Goal: Information Seeking & Learning: Learn about a topic

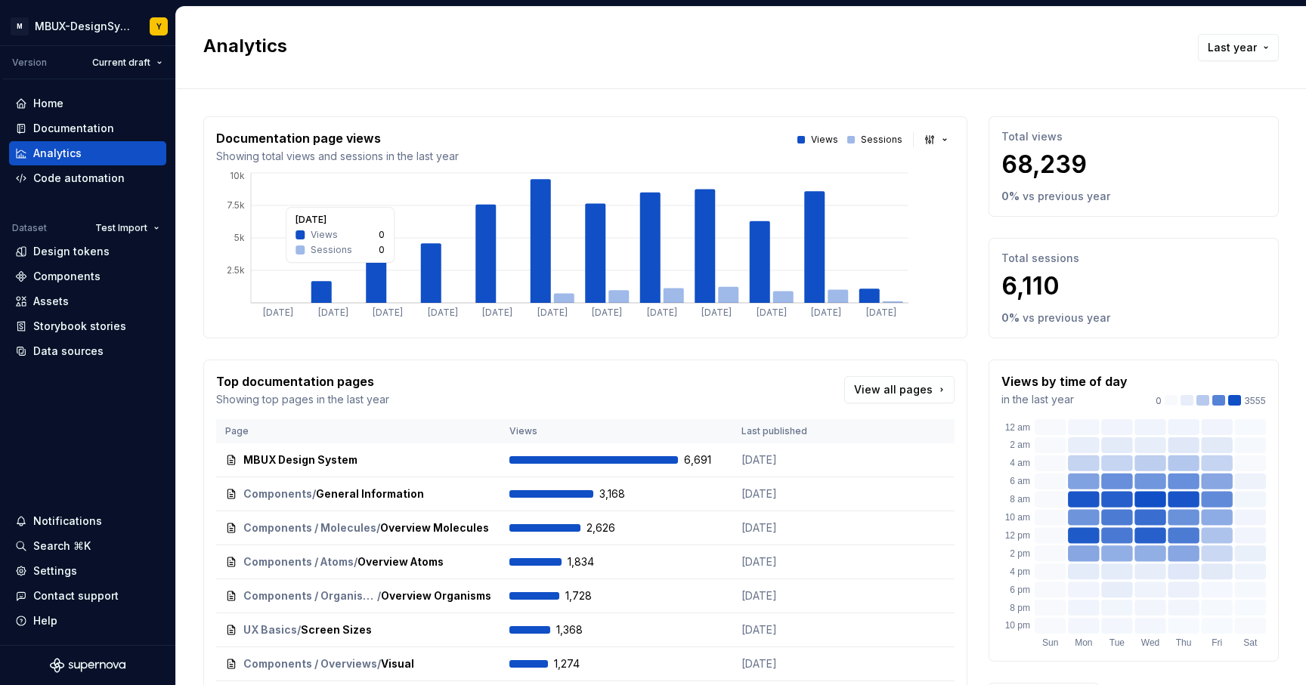
scroll to position [74, 0]
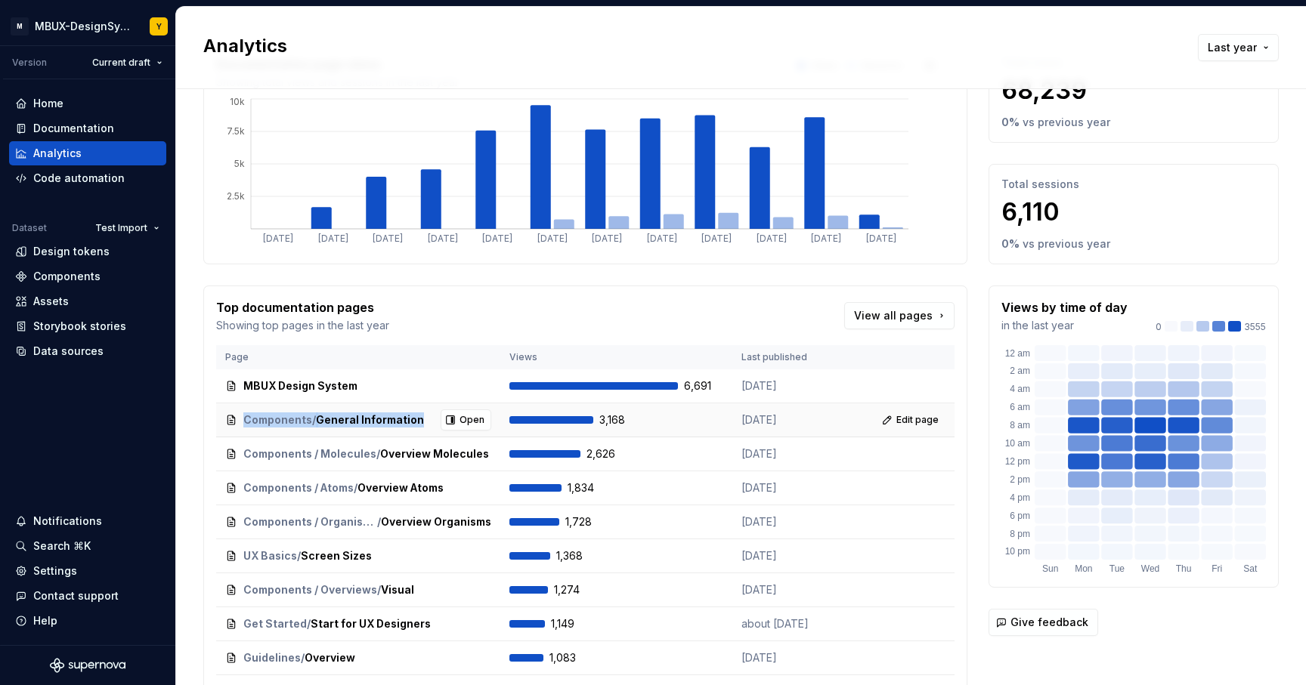
drag, startPoint x: 419, startPoint y: 420, endPoint x: 244, endPoint y: 416, distance: 174.6
click at [244, 416] on div "Components / General Information" at bounding box center [333, 420] width 181 height 15
copy div "Components / General Information"
click at [497, 301] on div "Top documentation pages Showing top pages in the last year View all pages" at bounding box center [585, 315] width 738 height 35
click at [275, 456] on span "Components / Molecules" at bounding box center [281, 454] width 76 height 15
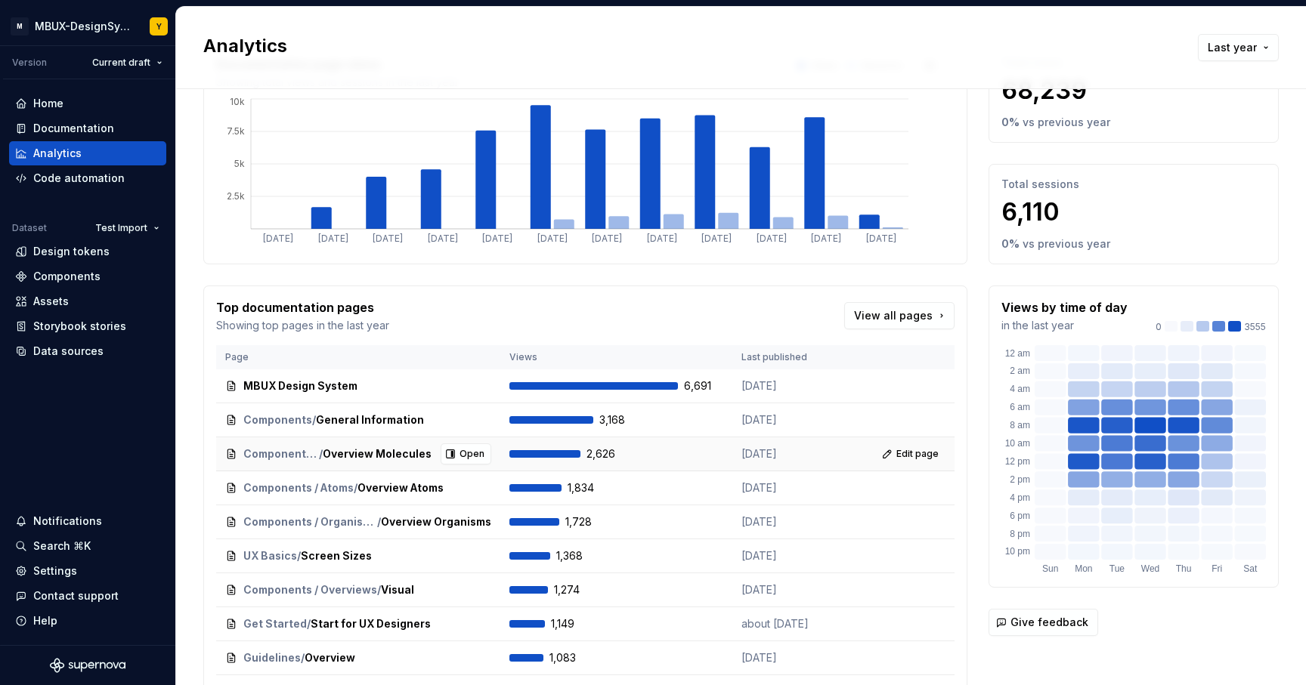
click at [230, 453] on icon at bounding box center [231, 454] width 12 height 12
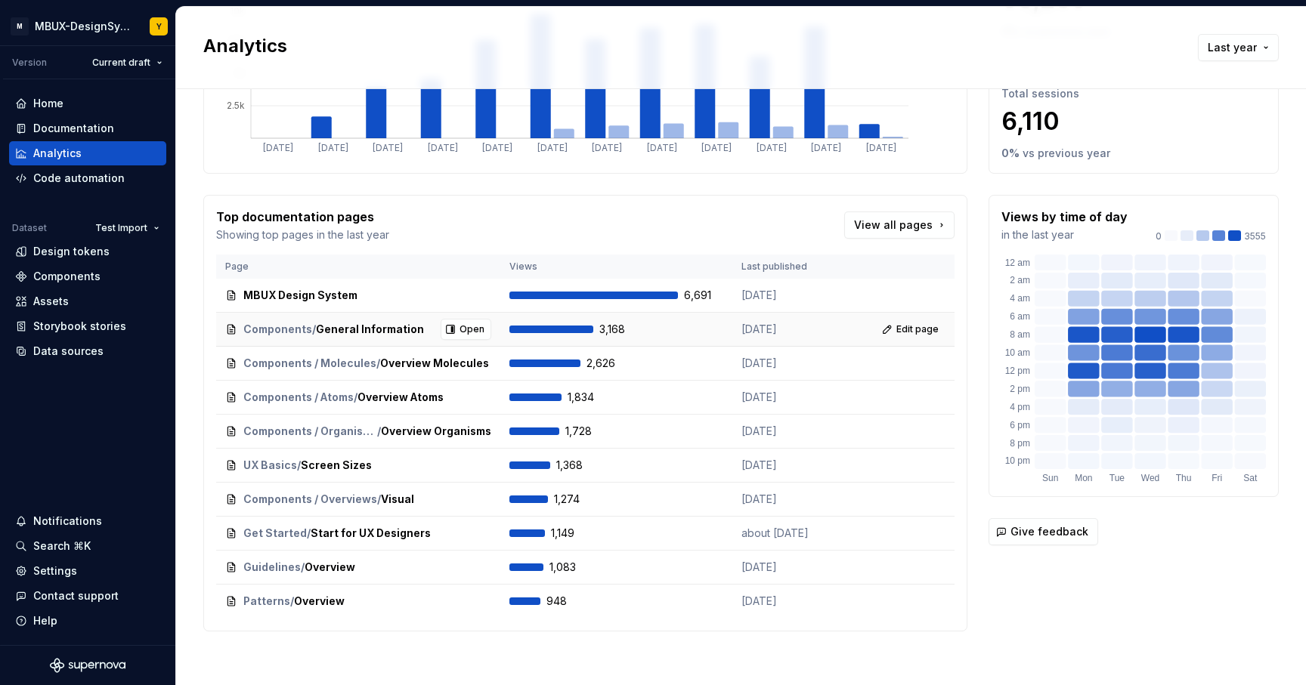
scroll to position [169, 0]
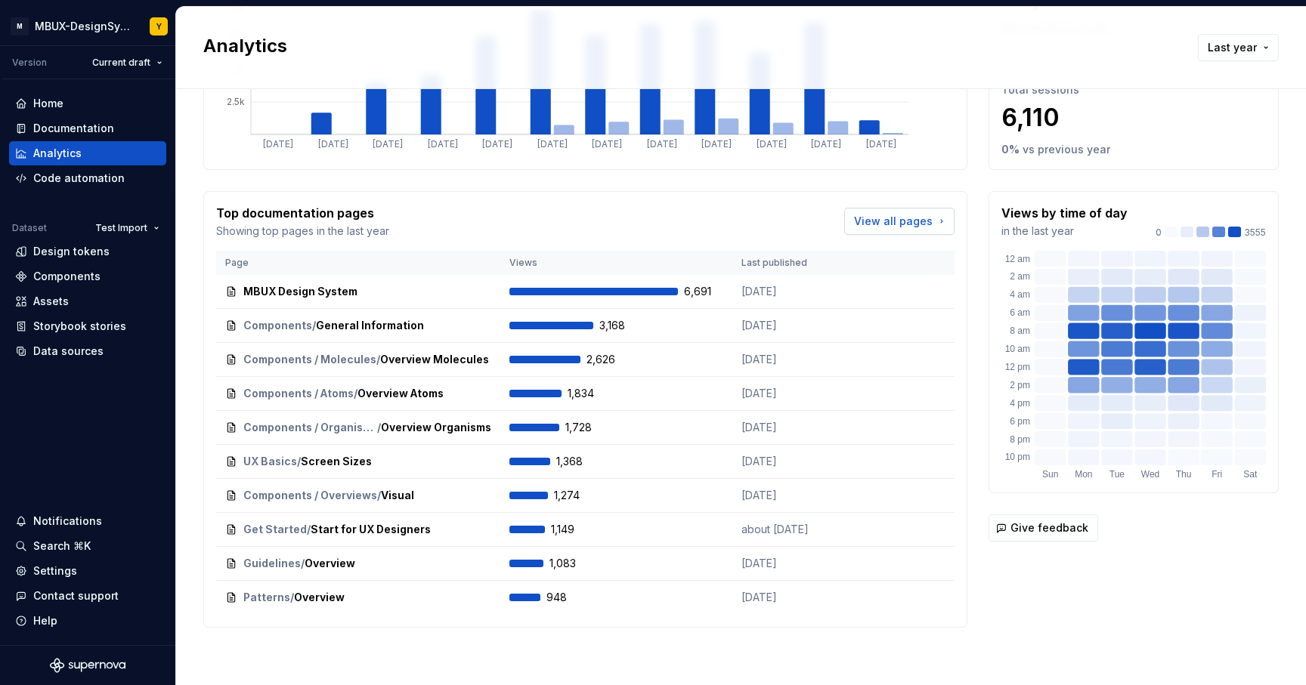
click at [896, 214] on span "View all pages" at bounding box center [893, 221] width 79 height 15
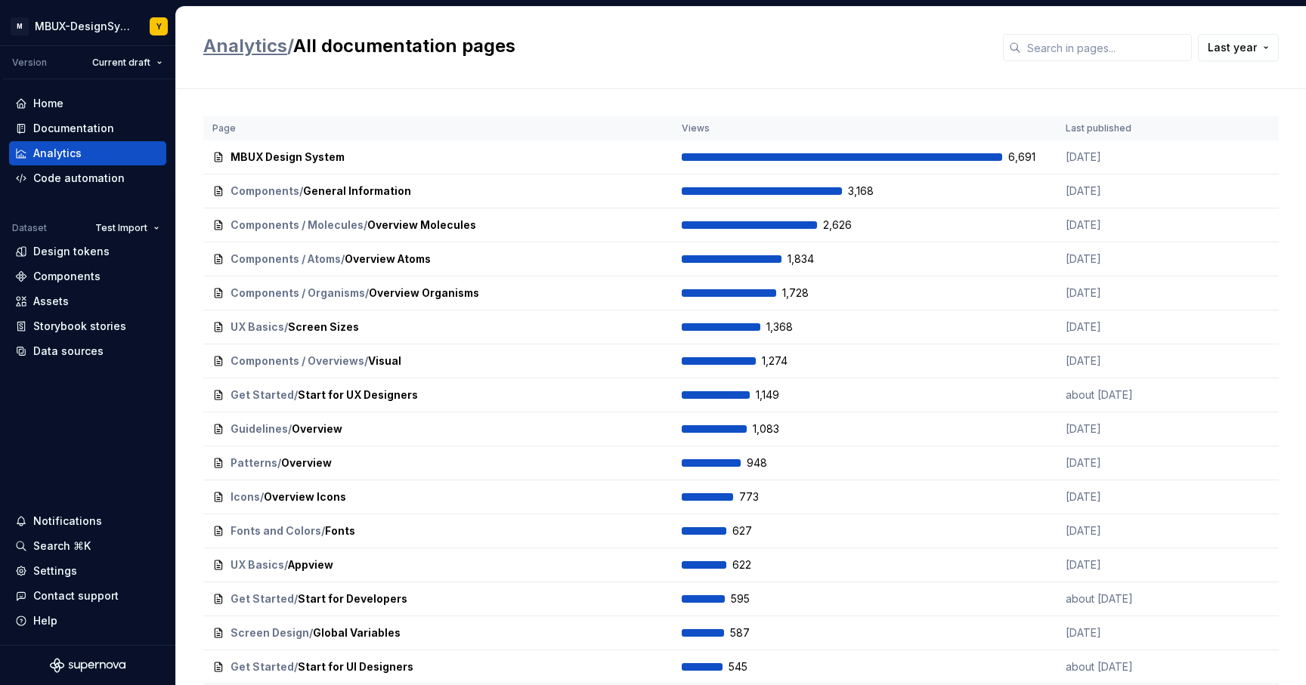
click at [262, 50] on link "Analytics" at bounding box center [245, 46] width 84 height 22
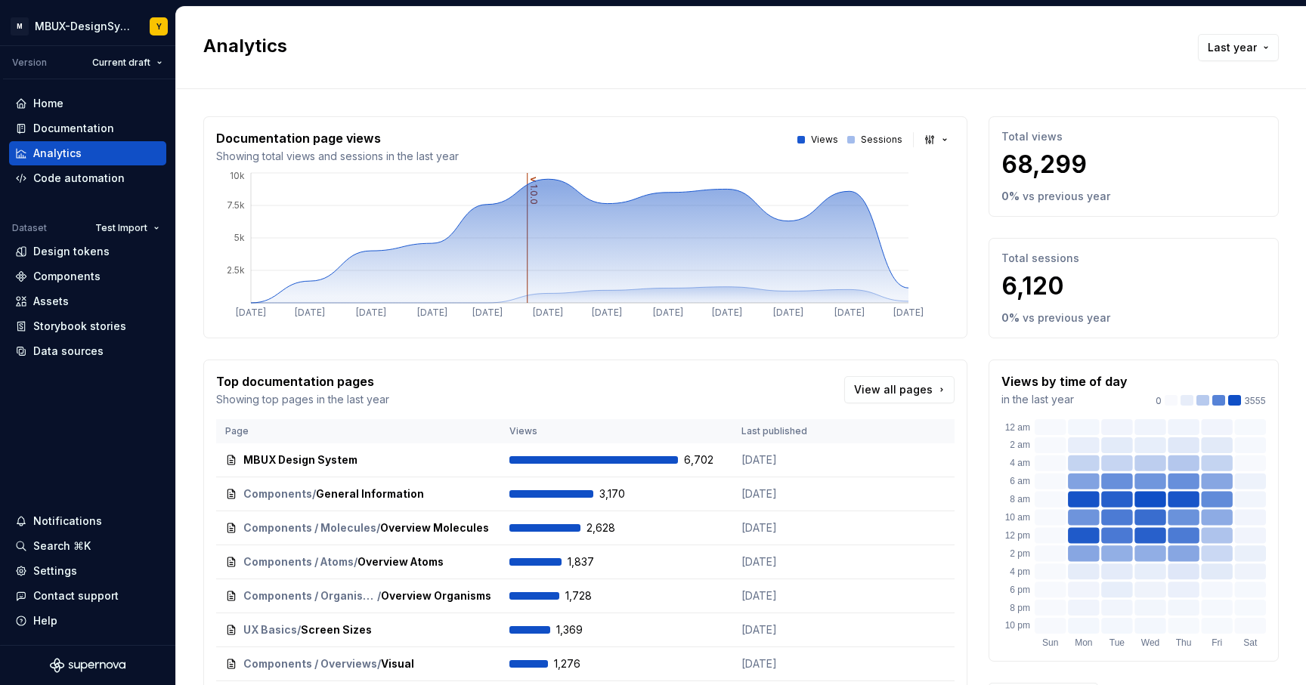
click at [1075, 160] on p "68,299" at bounding box center [1133, 165] width 264 height 30
drag, startPoint x: 1075, startPoint y: 163, endPoint x: 971, endPoint y: 158, distance: 104.4
click at [971, 158] on div "Documentation page views Showing total views and sessions in the last year View…" at bounding box center [740, 456] width 1075 height 680
copy p "68,299"
drag, startPoint x: 1055, startPoint y: 282, endPoint x: 948, endPoint y: 286, distance: 107.4
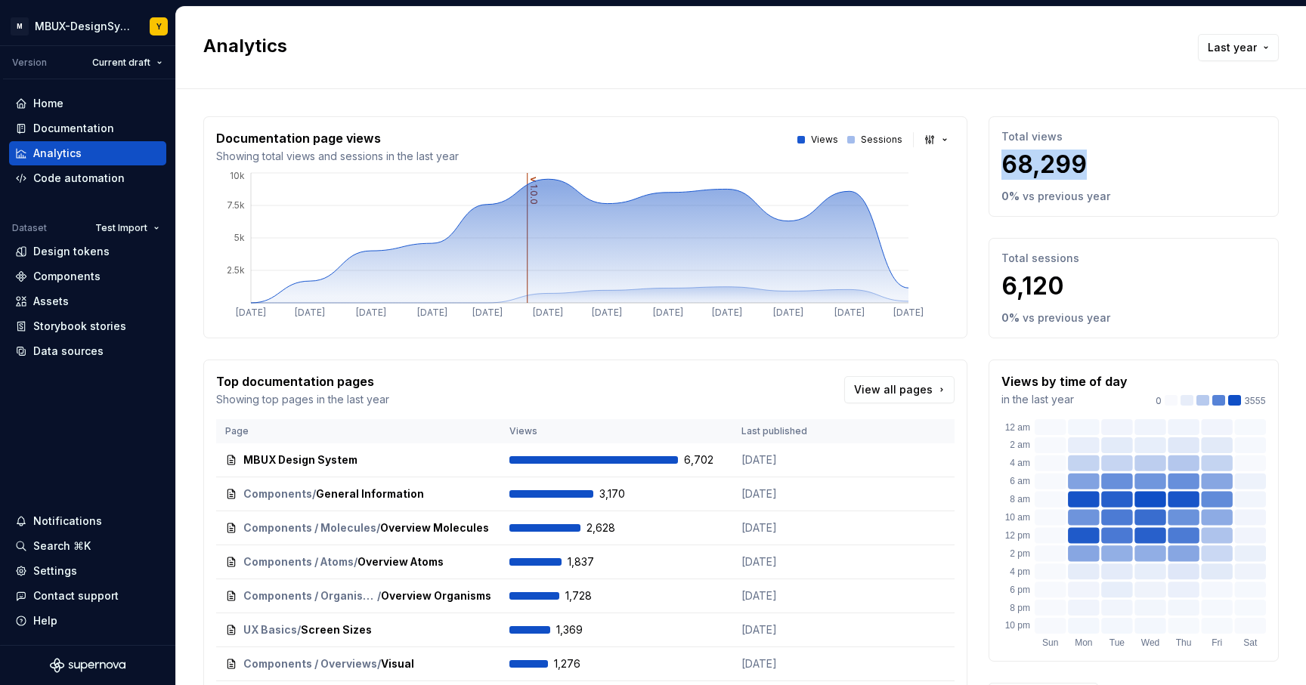
click at [948, 286] on div "Documentation page views Showing total views and sessions in the last year View…" at bounding box center [740, 456] width 1075 height 680
copy div "2.5k 5k 7.5k 10k Top documentation pages Showing top pages in the last year Vie…"
click at [1125, 281] on p "6,120" at bounding box center [1133, 286] width 264 height 30
drag, startPoint x: 1059, startPoint y: 283, endPoint x: 990, endPoint y: 279, distance: 68.9
click at [1001, 279] on p "6,120" at bounding box center [1133, 286] width 264 height 30
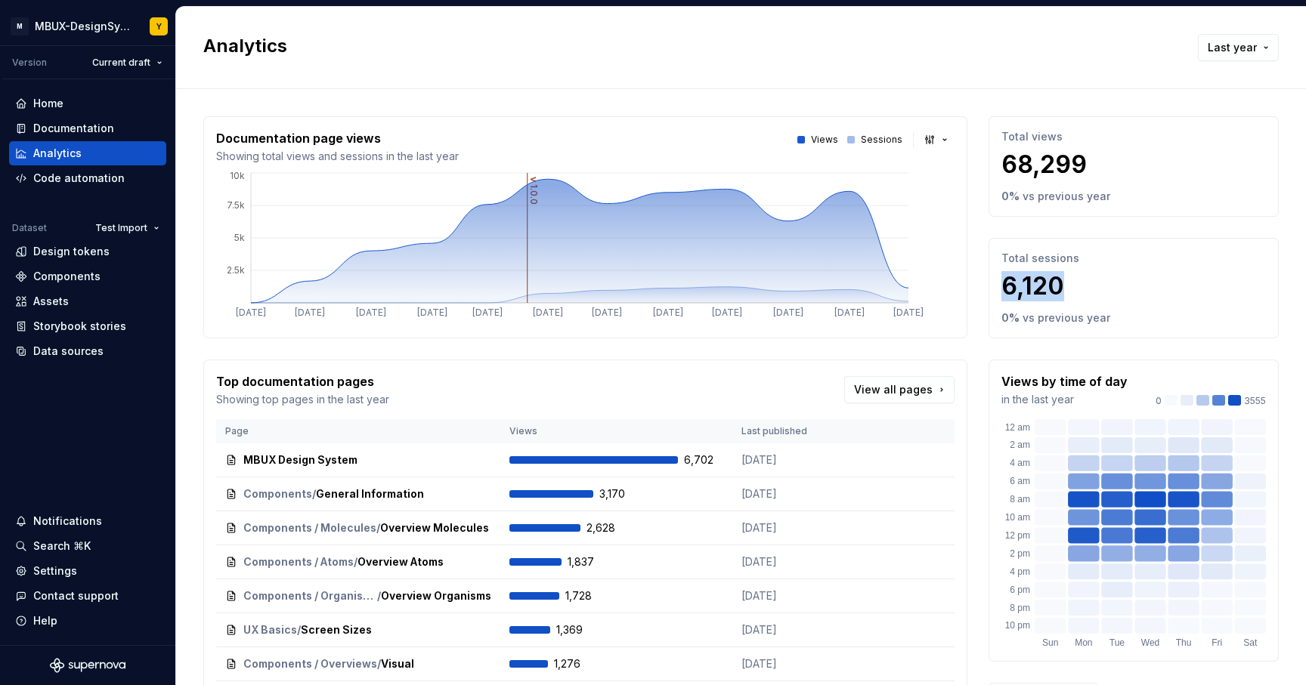
copy p "6,120"
click at [1104, 272] on p "6,120" at bounding box center [1133, 286] width 264 height 30
drag, startPoint x: 218, startPoint y: 154, endPoint x: 471, endPoint y: 153, distance: 252.4
click at [471, 153] on div "Documentation page views Showing total views and sessions in the last year View…" at bounding box center [585, 146] width 738 height 35
copy p "Showing total views and sessions in the last year"
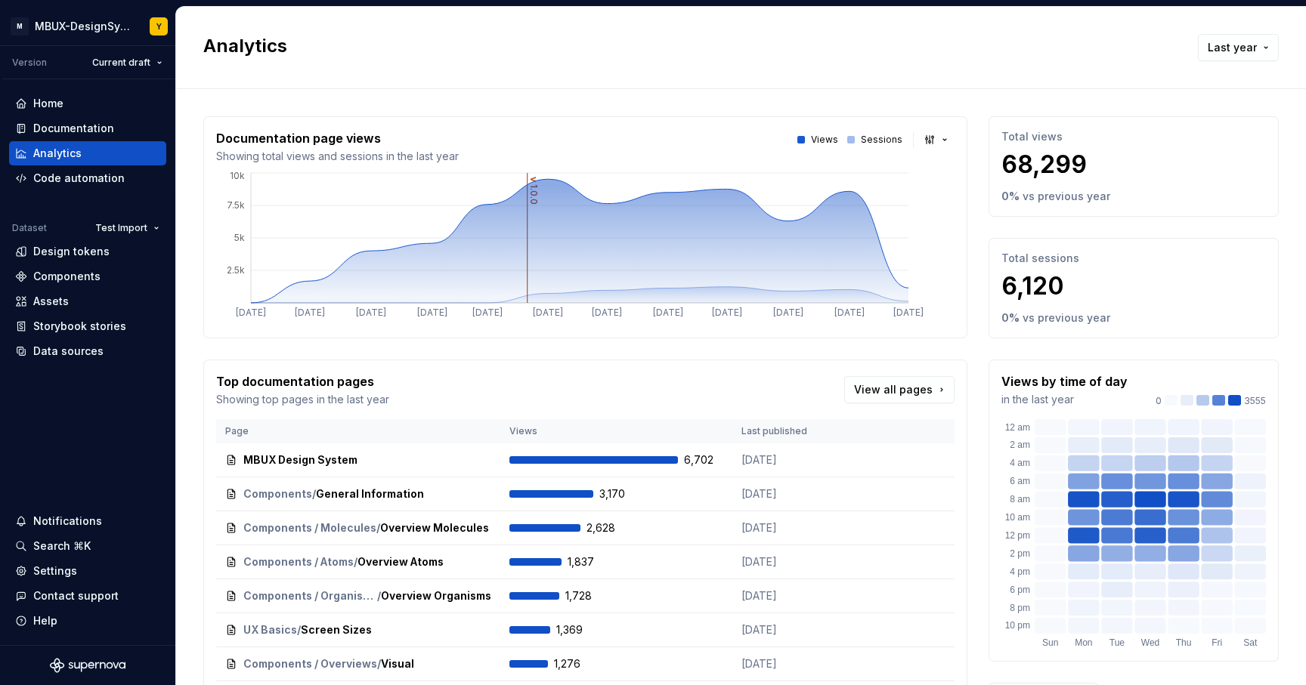
click at [667, 80] on div "Analytics Last year" at bounding box center [741, 48] width 1130 height 82
click at [935, 138] on button "button" at bounding box center [937, 139] width 35 height 21
click at [945, 193] on div "Bar chart" at bounding box center [960, 193] width 48 height 15
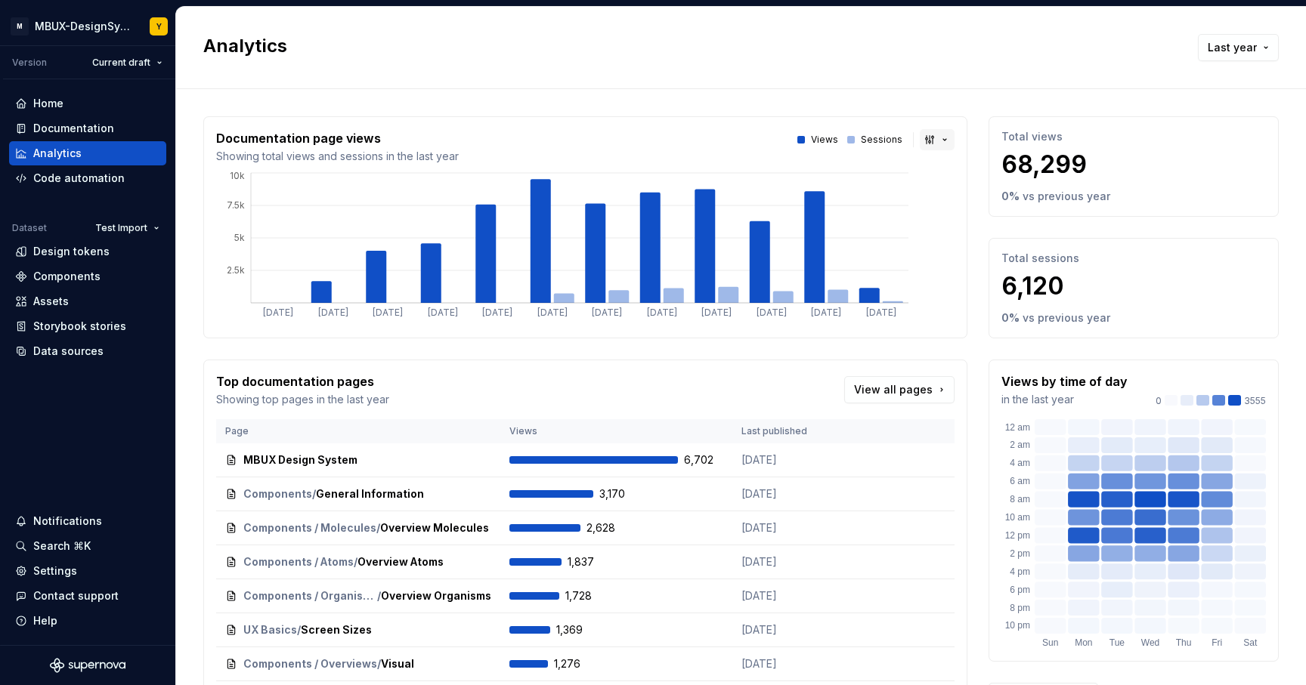
click at [926, 141] on button "button" at bounding box center [937, 139] width 35 height 21
click at [935, 161] on span "Area chart" at bounding box center [976, 169] width 128 height 24
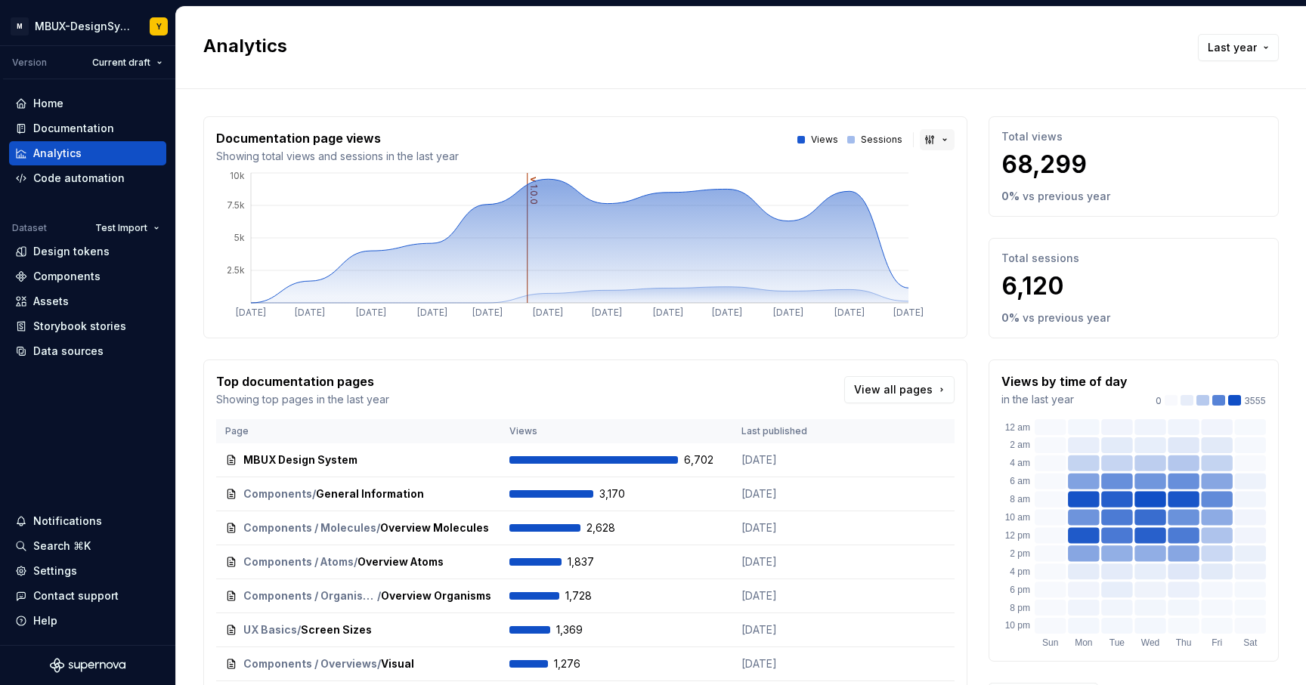
click at [933, 143] on button "button" at bounding box center [937, 139] width 35 height 21
click at [941, 211] on div "Line chart" at bounding box center [962, 217] width 53 height 15
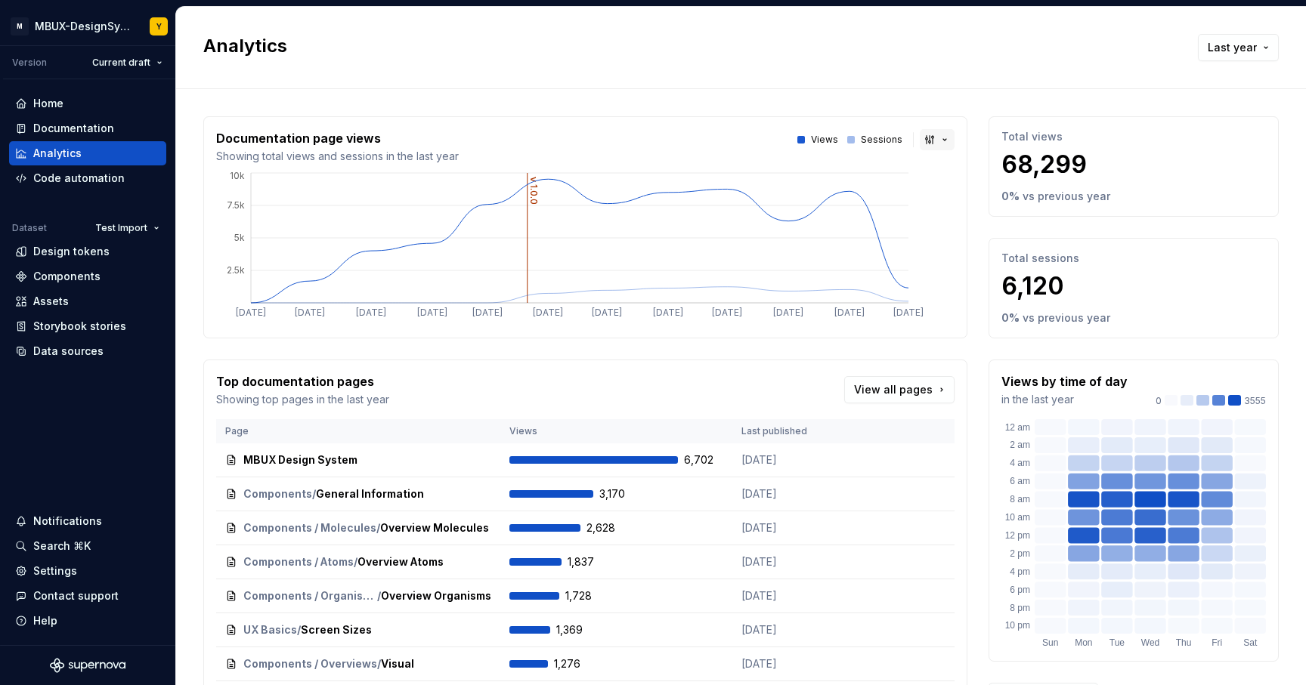
click at [926, 134] on button "button" at bounding box center [937, 139] width 35 height 21
click at [959, 177] on span "Area chart" at bounding box center [976, 169] width 128 height 24
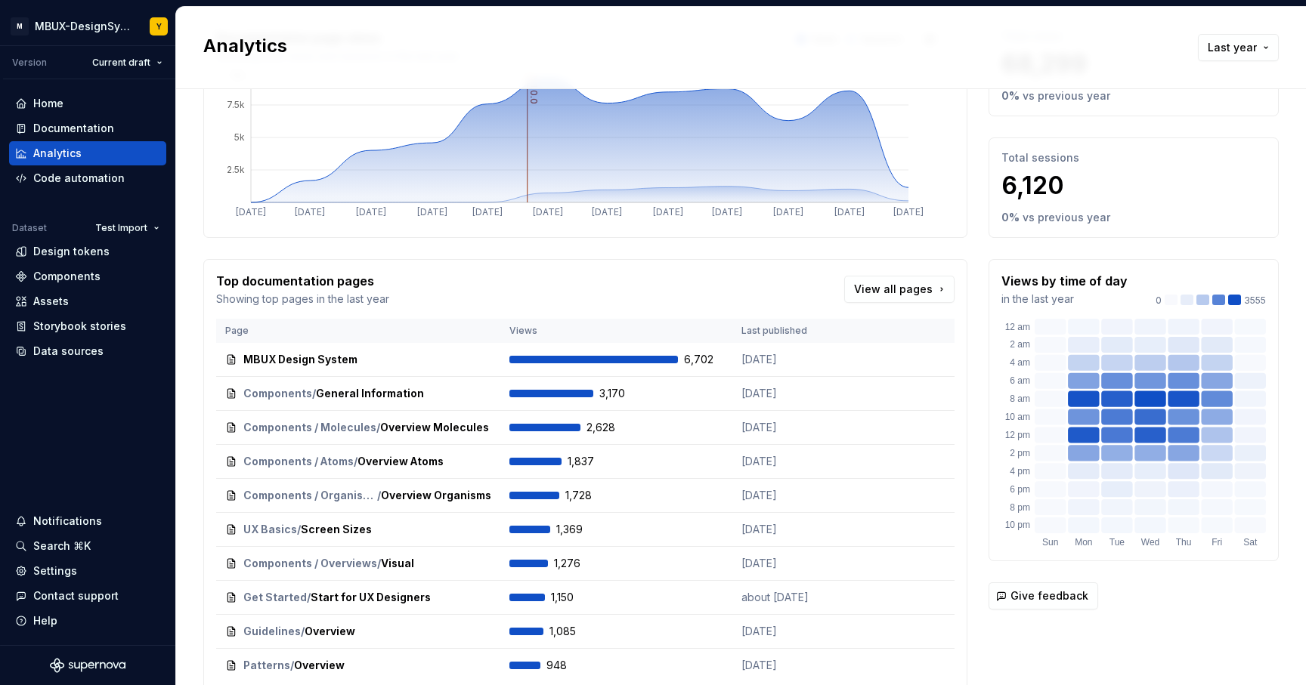
scroll to position [128, 0]
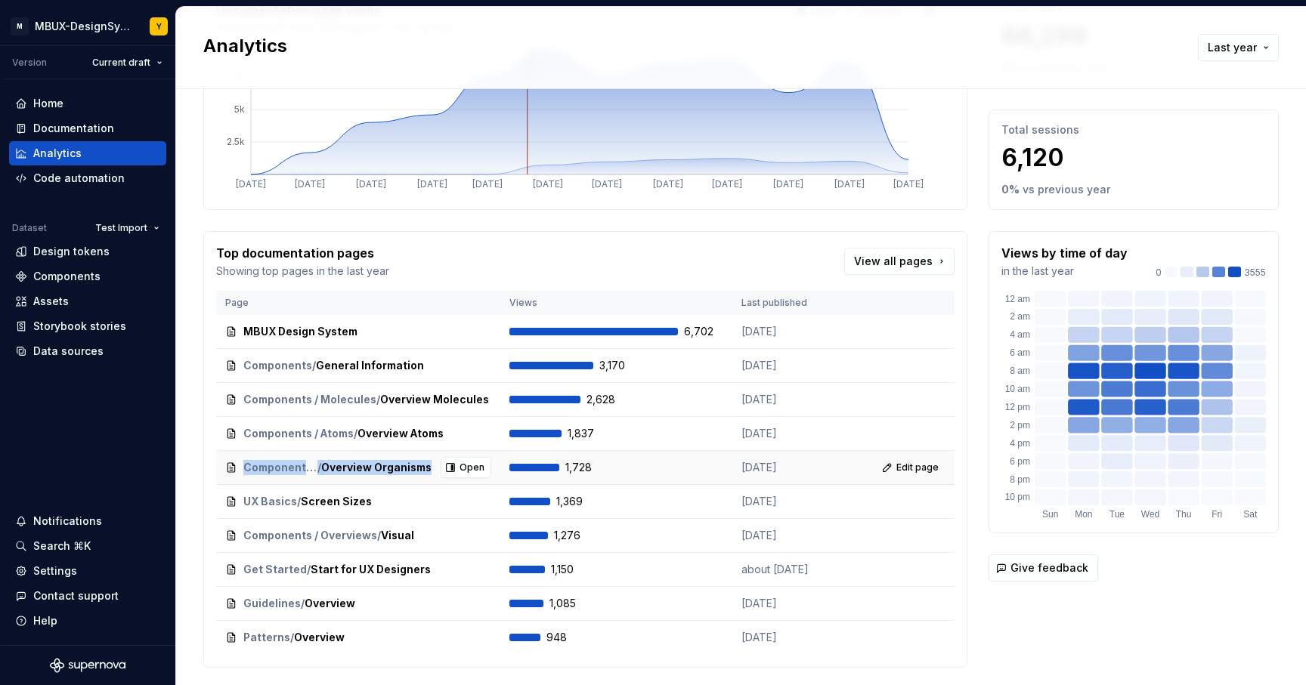
drag, startPoint x: 242, startPoint y: 465, endPoint x: 426, endPoint y: 471, distance: 184.4
click at [426, 471] on div "Components / Organisms / Overview Organisms Open" at bounding box center [358, 467] width 266 height 21
copy div "Components / Organisms / Overview Organisms"
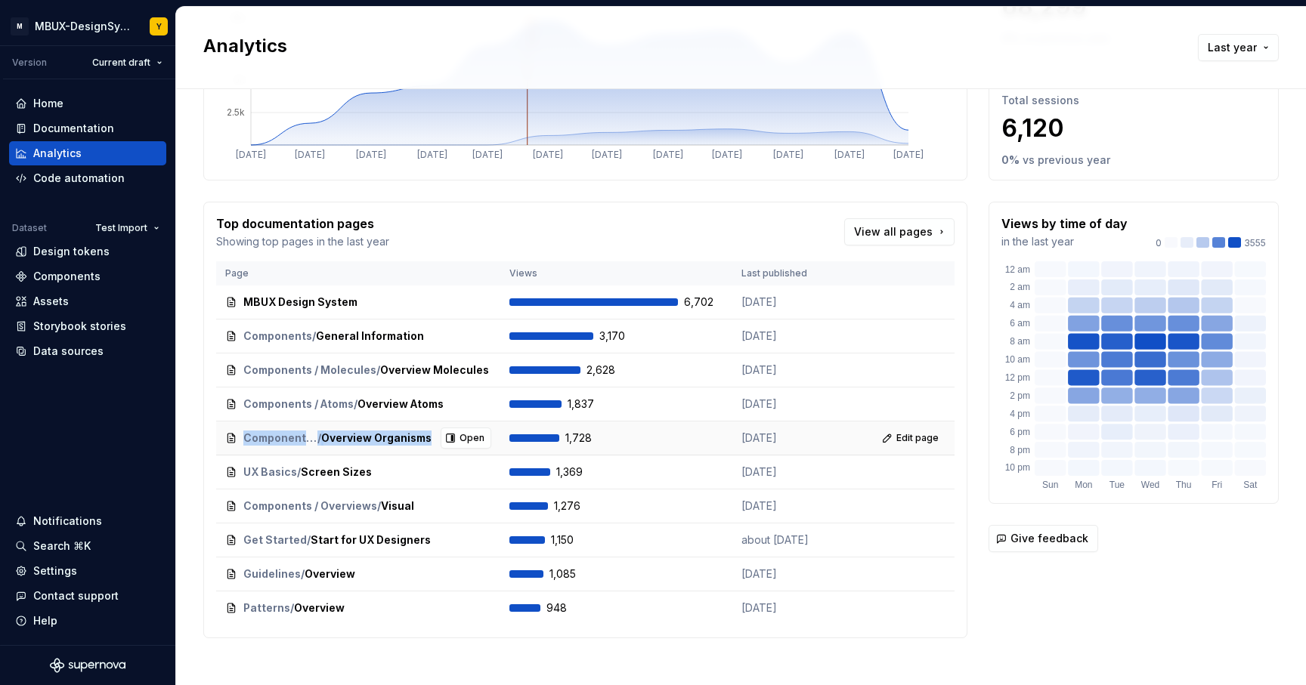
scroll to position [169, 0]
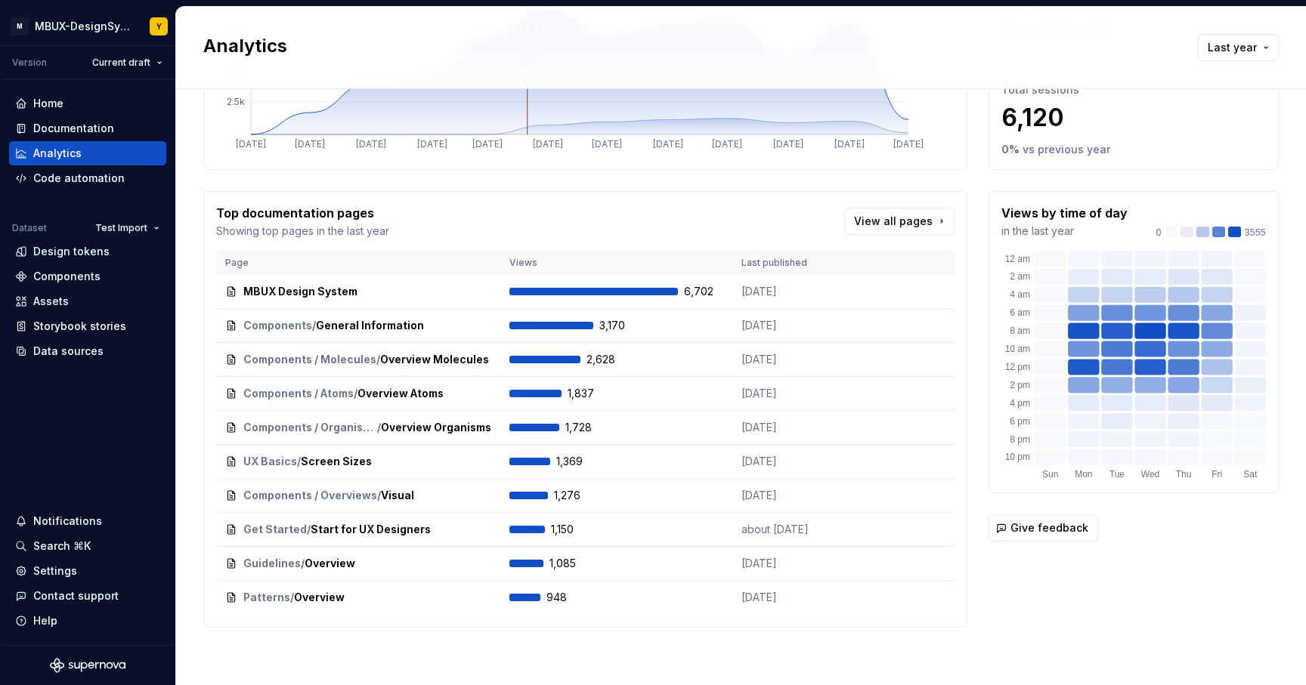
click at [458, 645] on div "Documentation page views Showing total views and sessions in the last year View…" at bounding box center [740, 303] width 1075 height 765
click at [883, 212] on link "View all pages" at bounding box center [899, 221] width 110 height 27
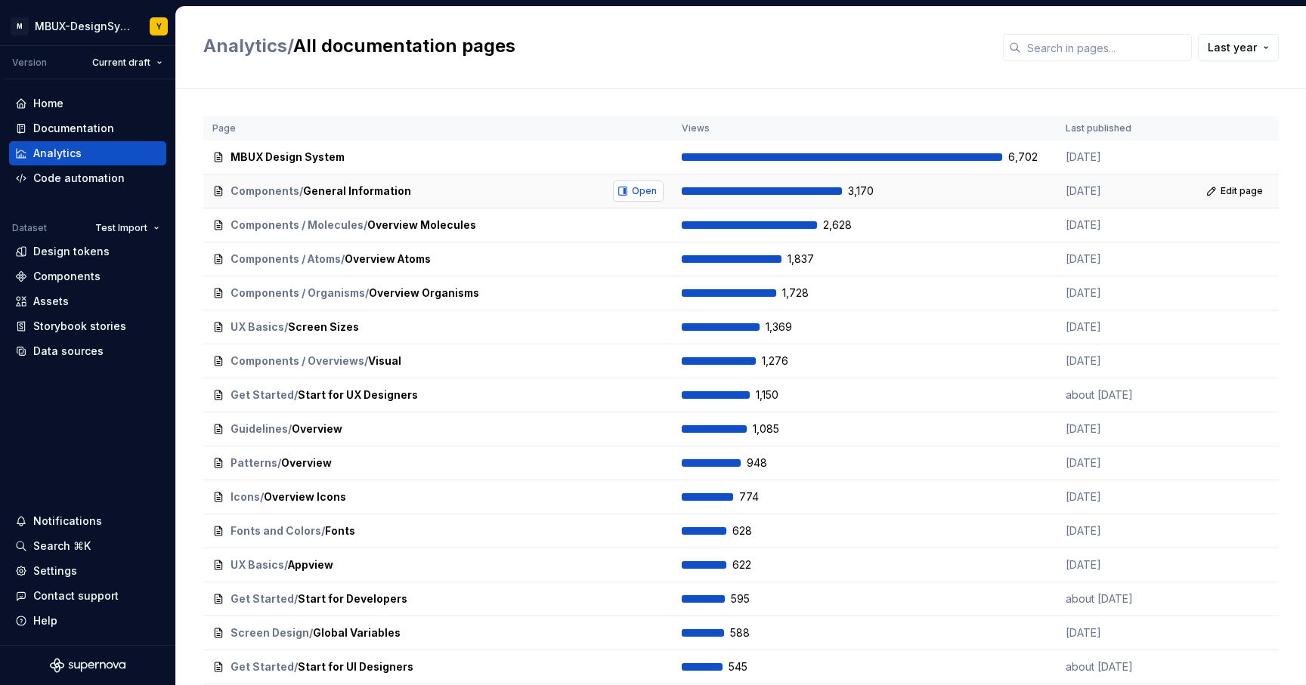
click at [622, 191] on button "Open" at bounding box center [638, 191] width 51 height 21
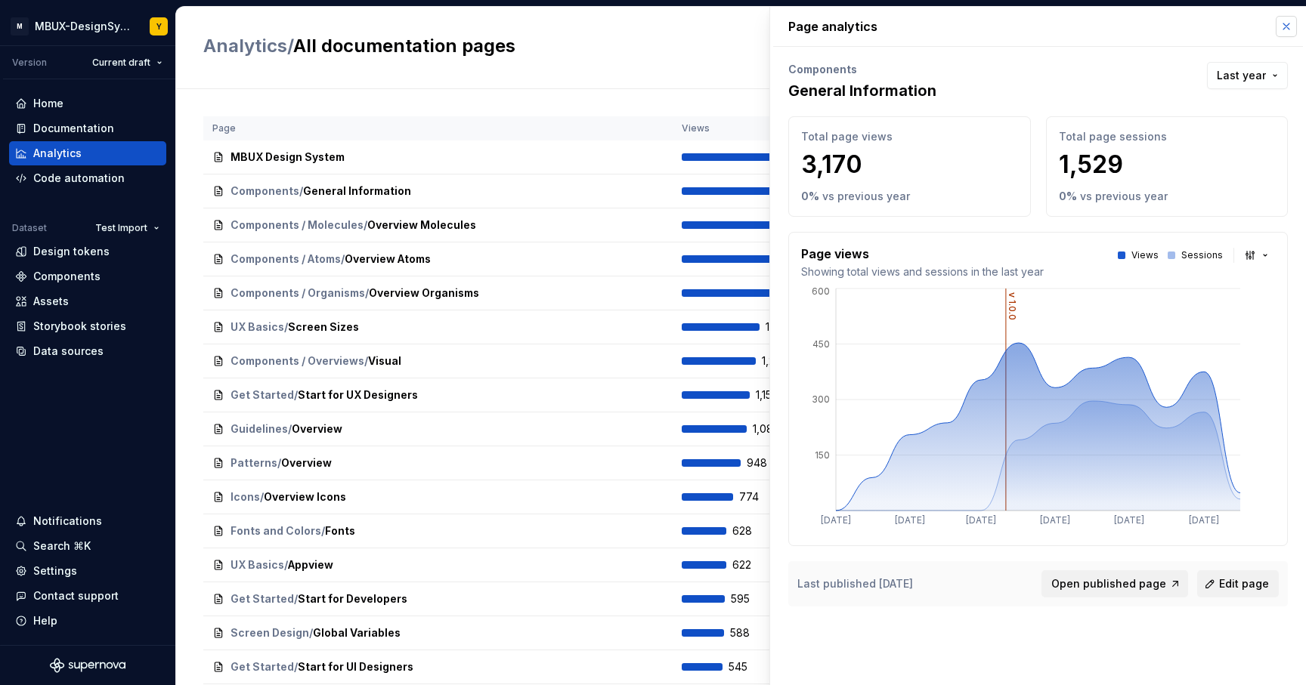
click at [1280, 29] on button "button" at bounding box center [1285, 26] width 21 height 21
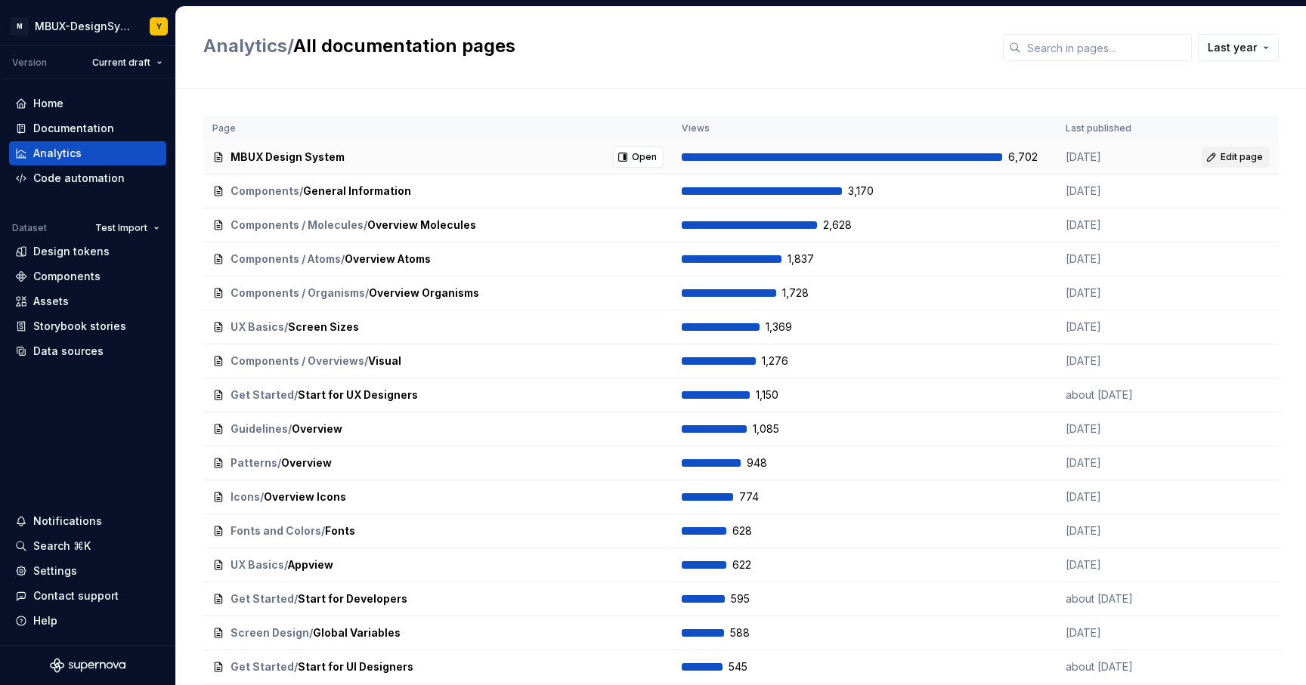
click at [1207, 156] on link "Edit page" at bounding box center [1235, 157] width 68 height 21
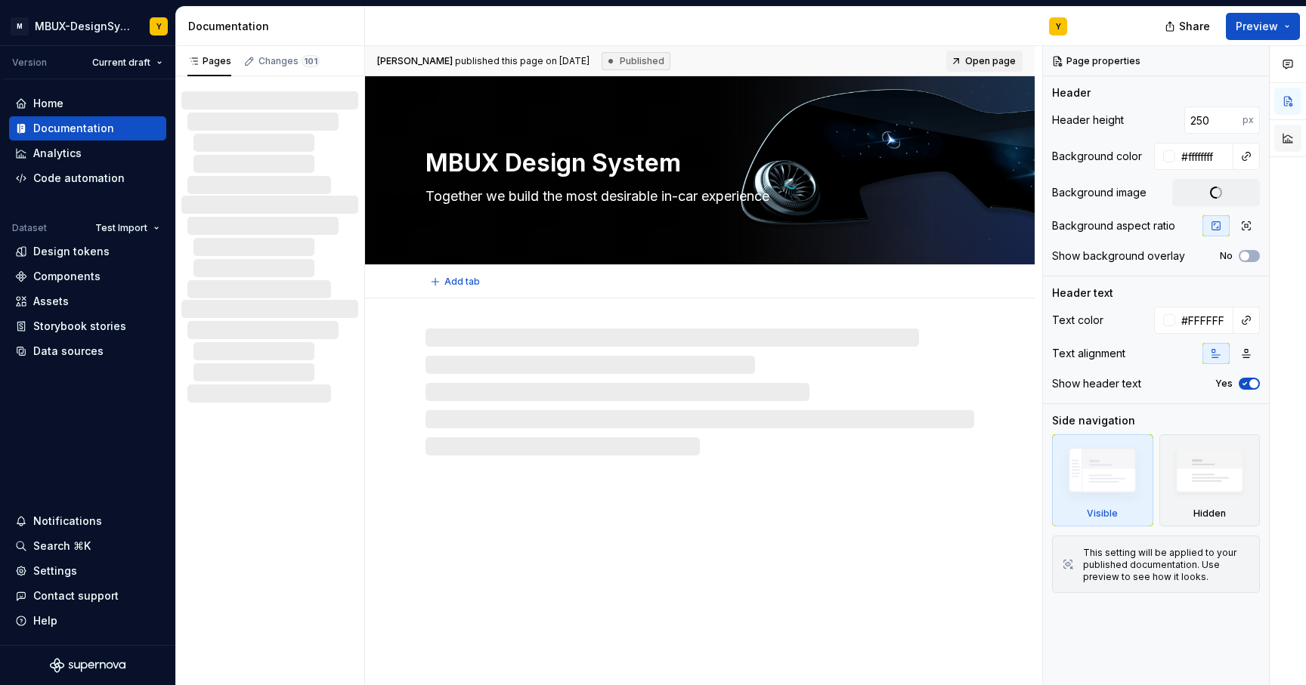
click at [1291, 135] on button "button" at bounding box center [1287, 138] width 27 height 27
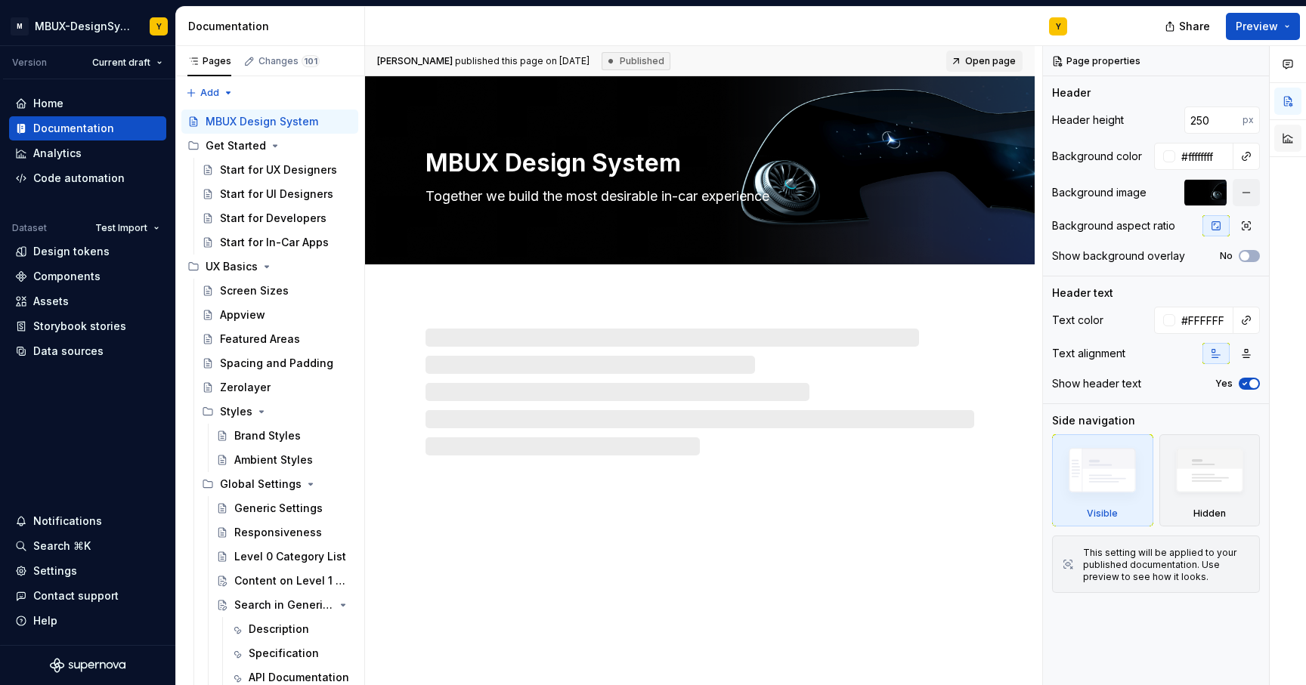
click at [1288, 138] on button "button" at bounding box center [1287, 138] width 27 height 27
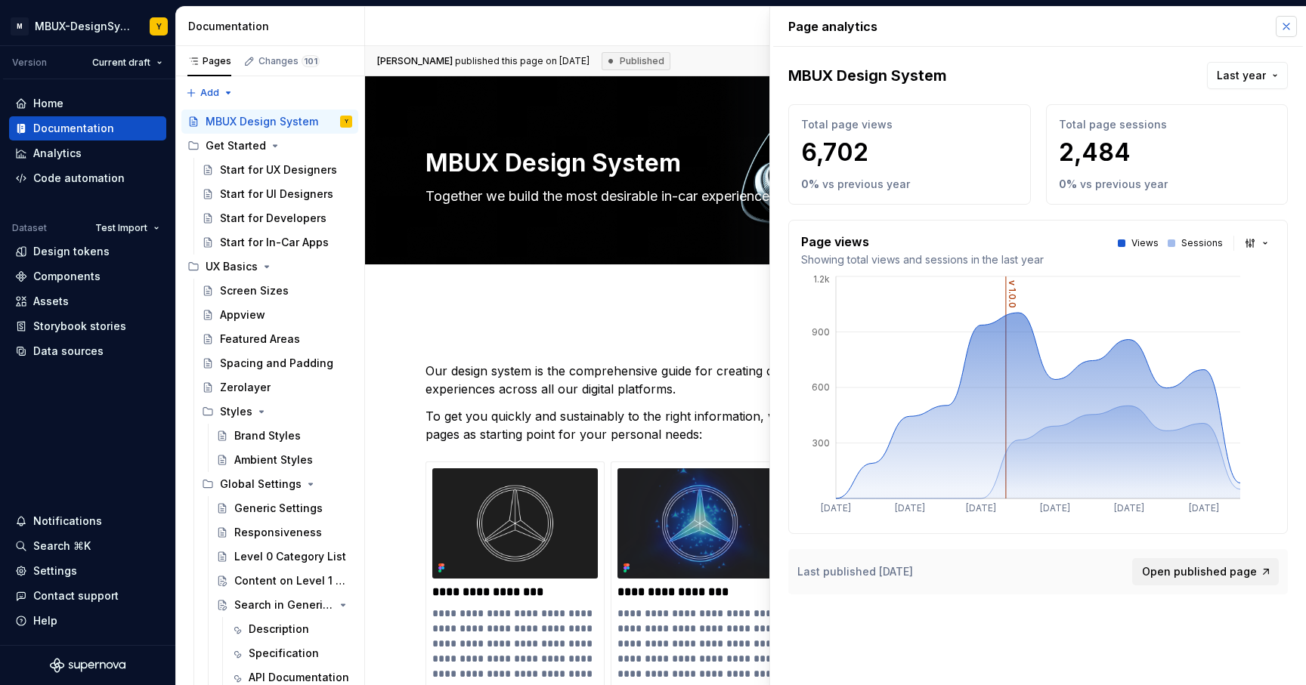
click at [1294, 27] on button "button" at bounding box center [1285, 26] width 21 height 21
click at [76, 156] on div "Analytics" at bounding box center [57, 153] width 48 height 15
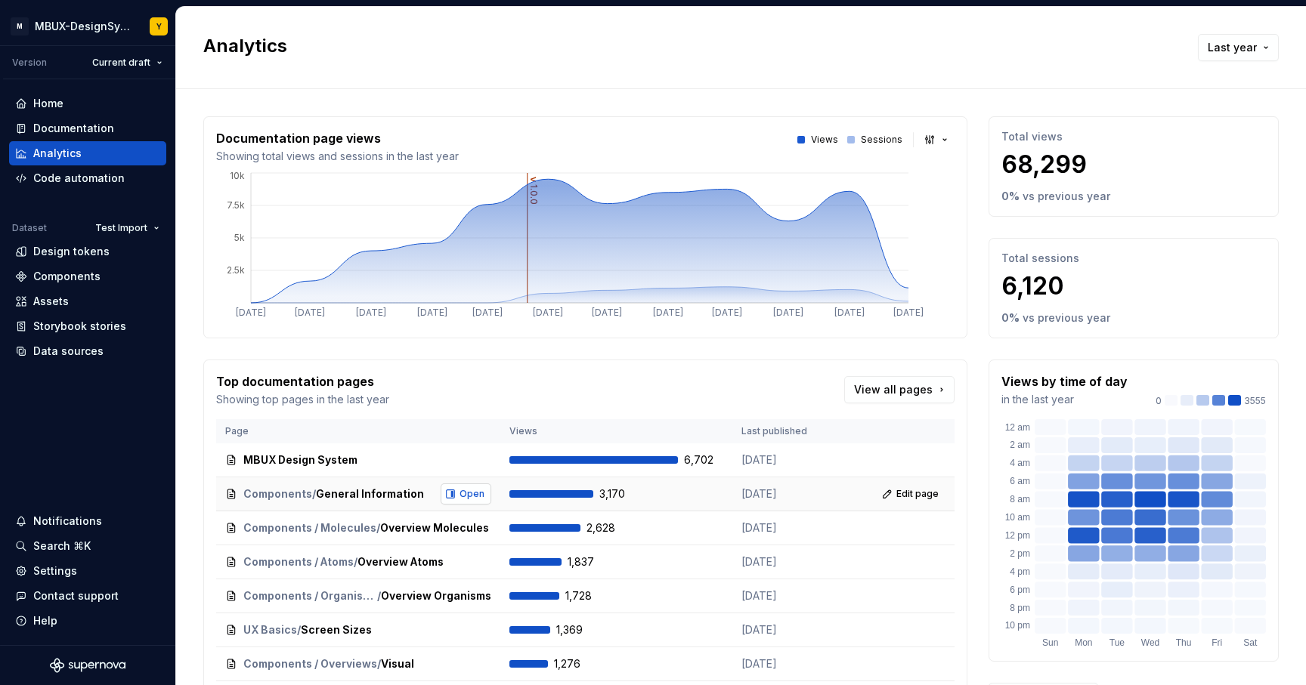
click at [459, 496] on span "Open" at bounding box center [471, 494] width 25 height 12
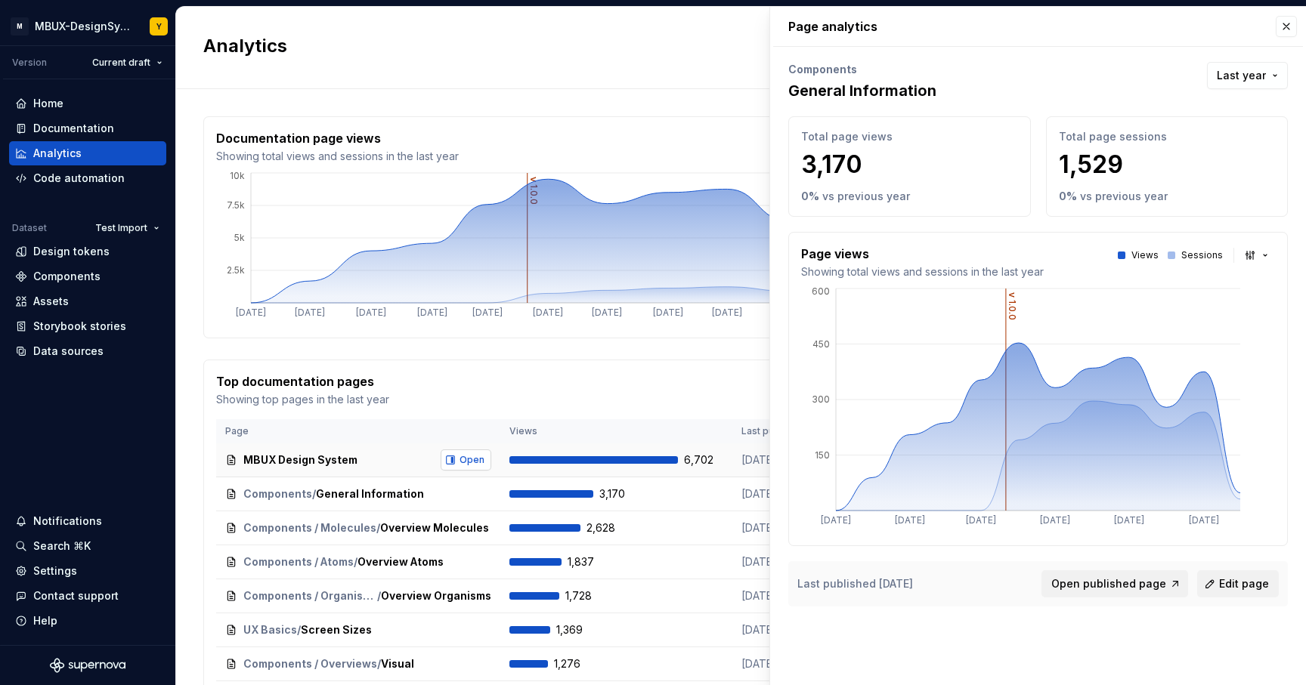
click at [446, 463] on button "Open" at bounding box center [466, 460] width 51 height 21
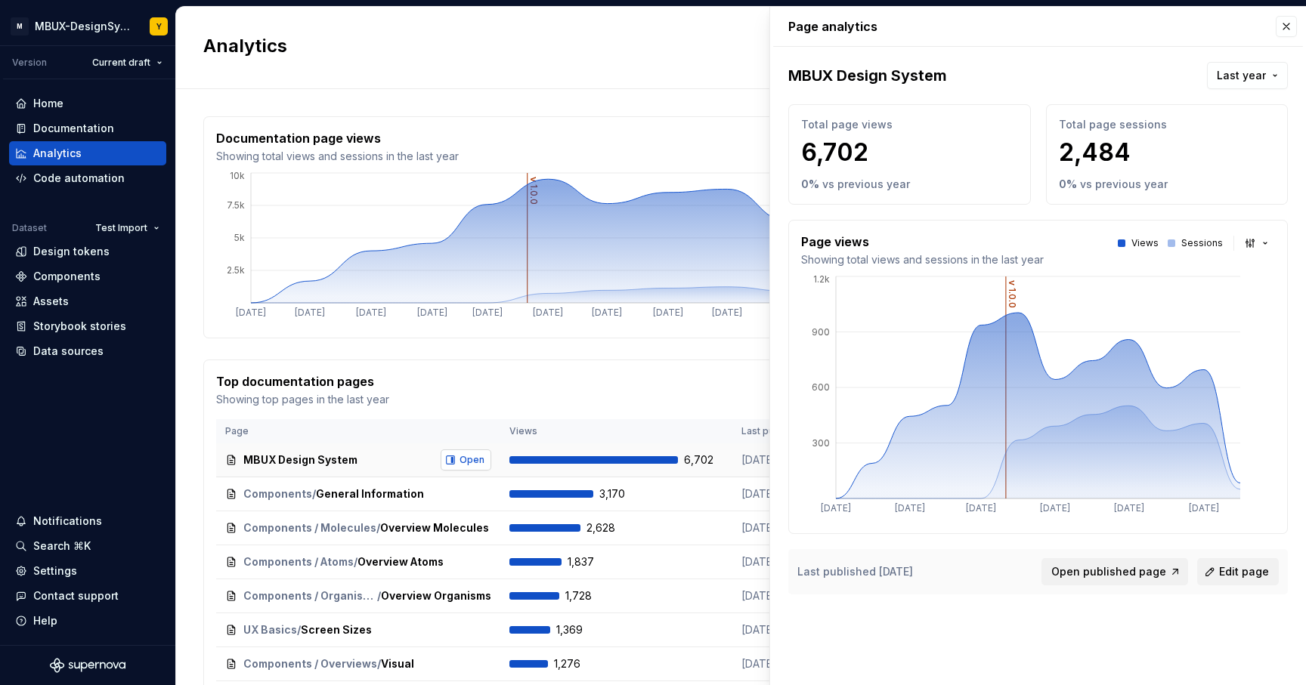
click at [459, 463] on span "Open" at bounding box center [471, 460] width 25 height 12
click at [465, 499] on span "Open" at bounding box center [471, 494] width 25 height 12
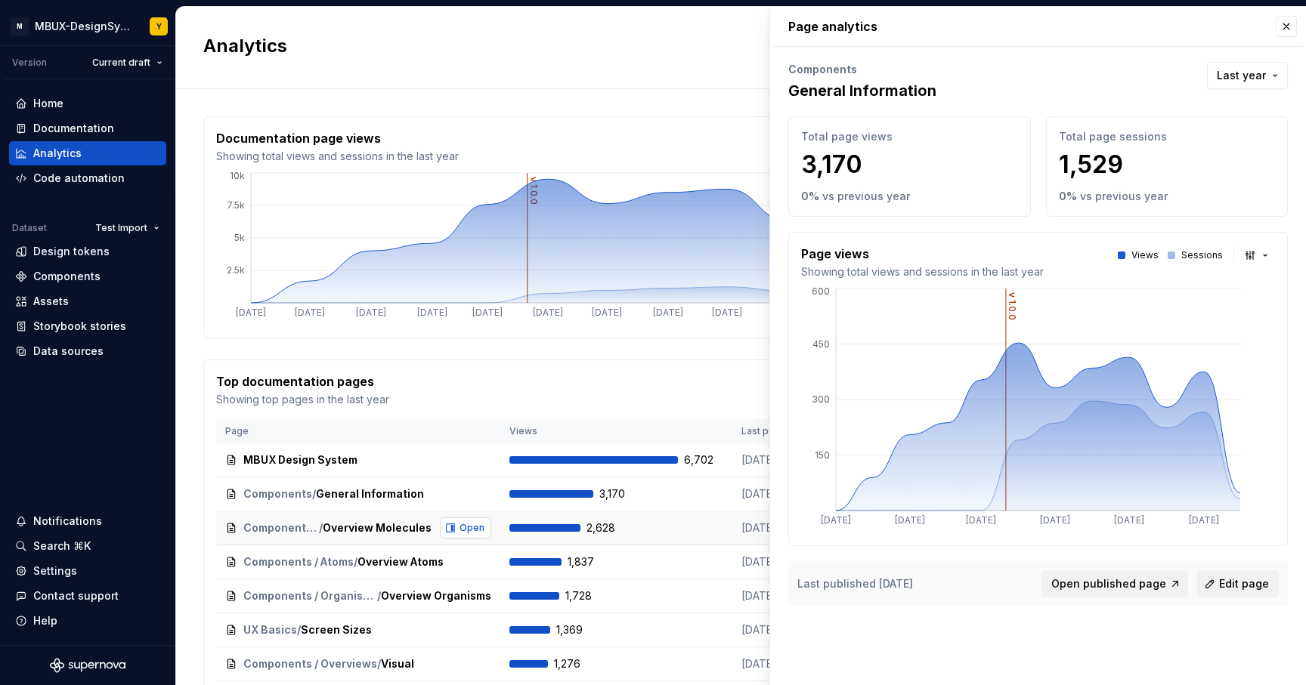
click at [478, 524] on button "Open" at bounding box center [466, 528] width 51 height 21
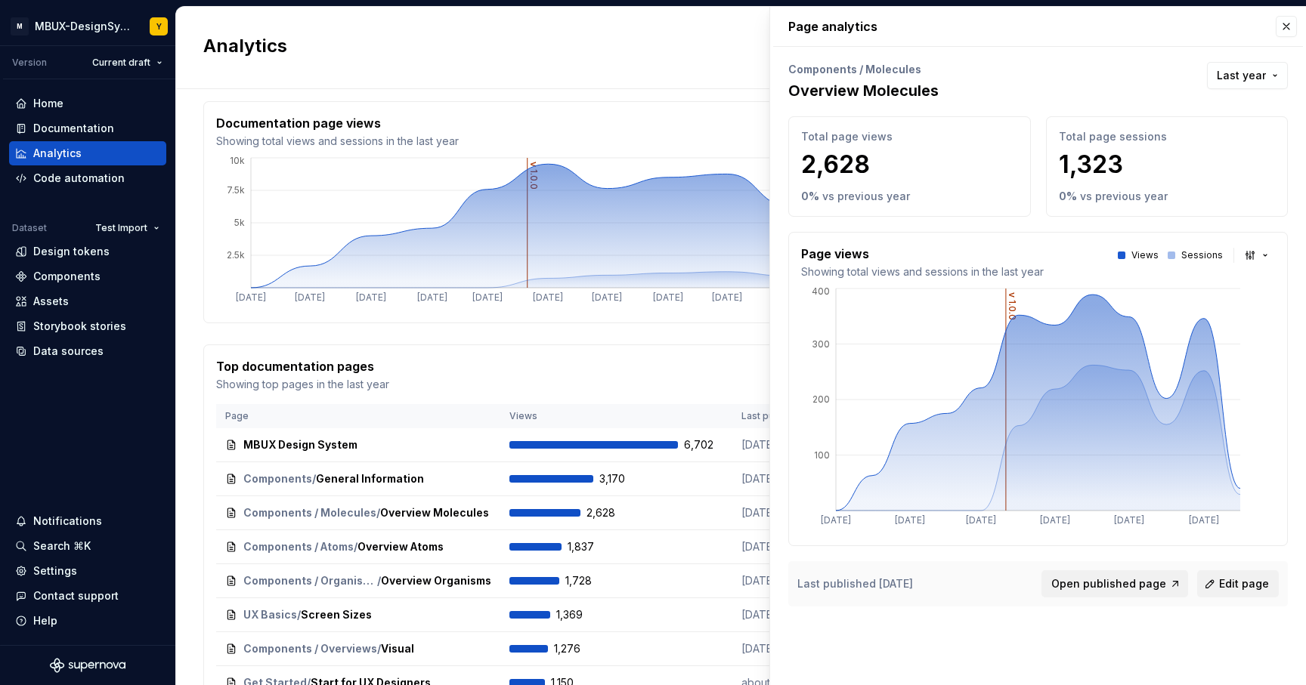
scroll to position [19, 0]
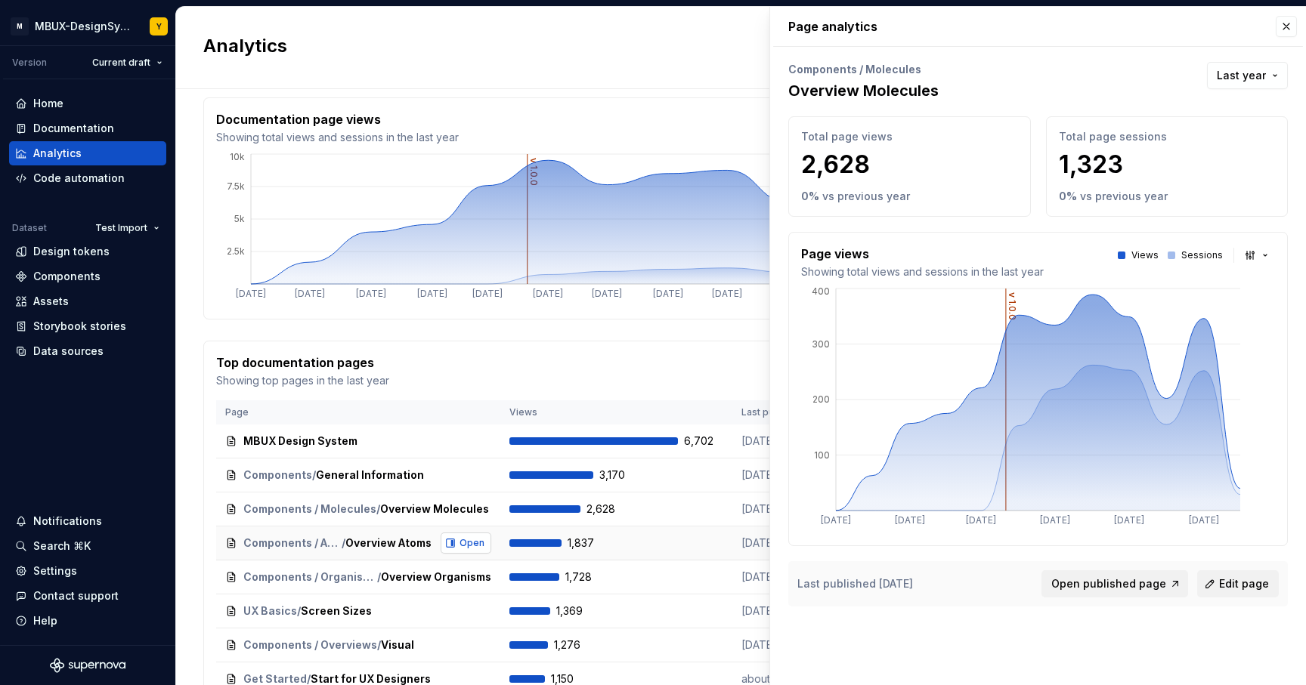
click at [447, 543] on button "Open" at bounding box center [466, 543] width 51 height 21
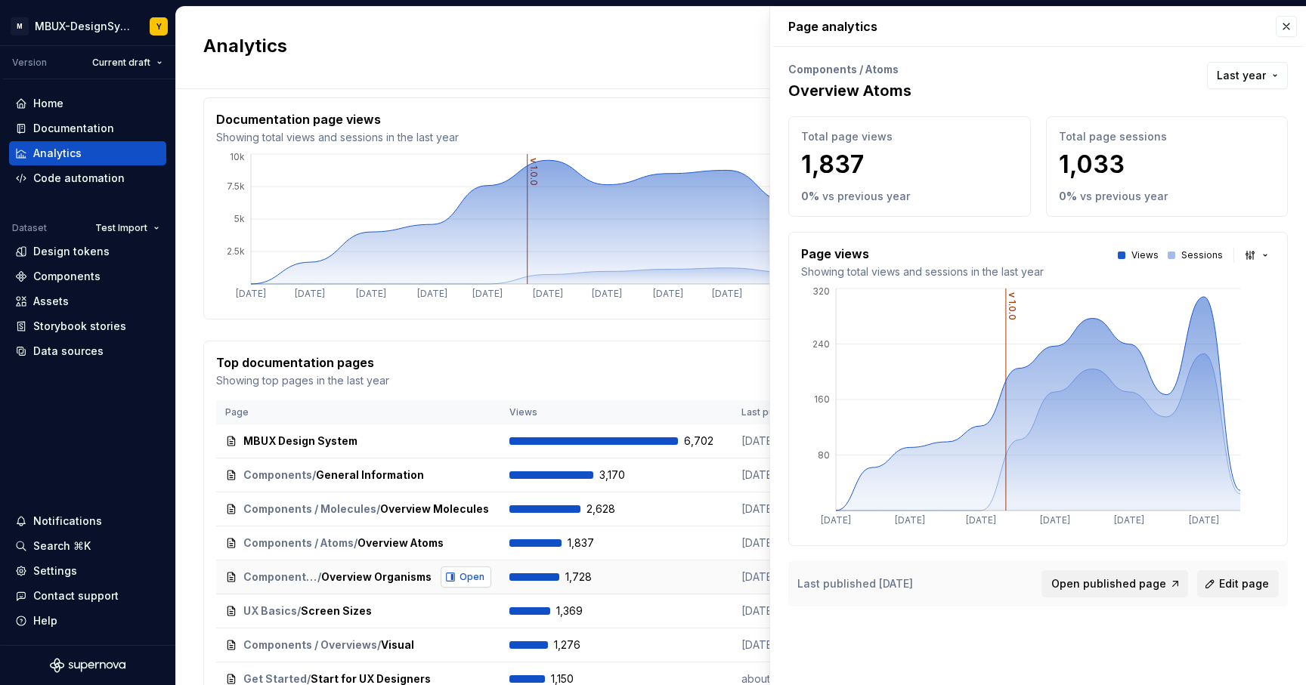
click at [473, 578] on span "Open" at bounding box center [471, 577] width 25 height 12
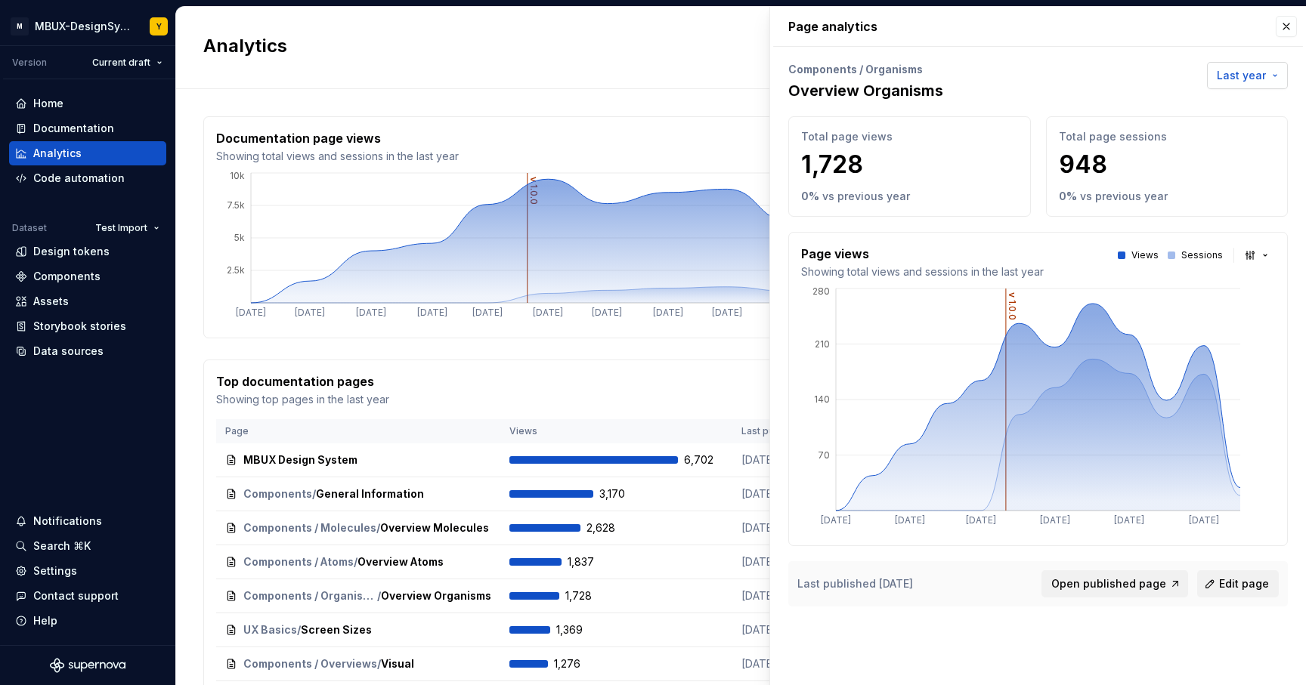
click at [1248, 76] on span "Last year" at bounding box center [1241, 75] width 49 height 15
click at [1248, 76] on html "M MBUX-DesignSystem Y Version Current draft Home Documentation Analytics Code a…" at bounding box center [653, 342] width 1306 height 685
click at [1029, 66] on html "M MBUX-DesignSystem Y Version Current draft Home Documentation Analytics Code a…" at bounding box center [653, 342] width 1306 height 685
click at [1239, 81] on span "Last year" at bounding box center [1241, 75] width 49 height 15
click at [1197, 110] on div "Last 7 days" at bounding box center [1179, 107] width 61 height 15
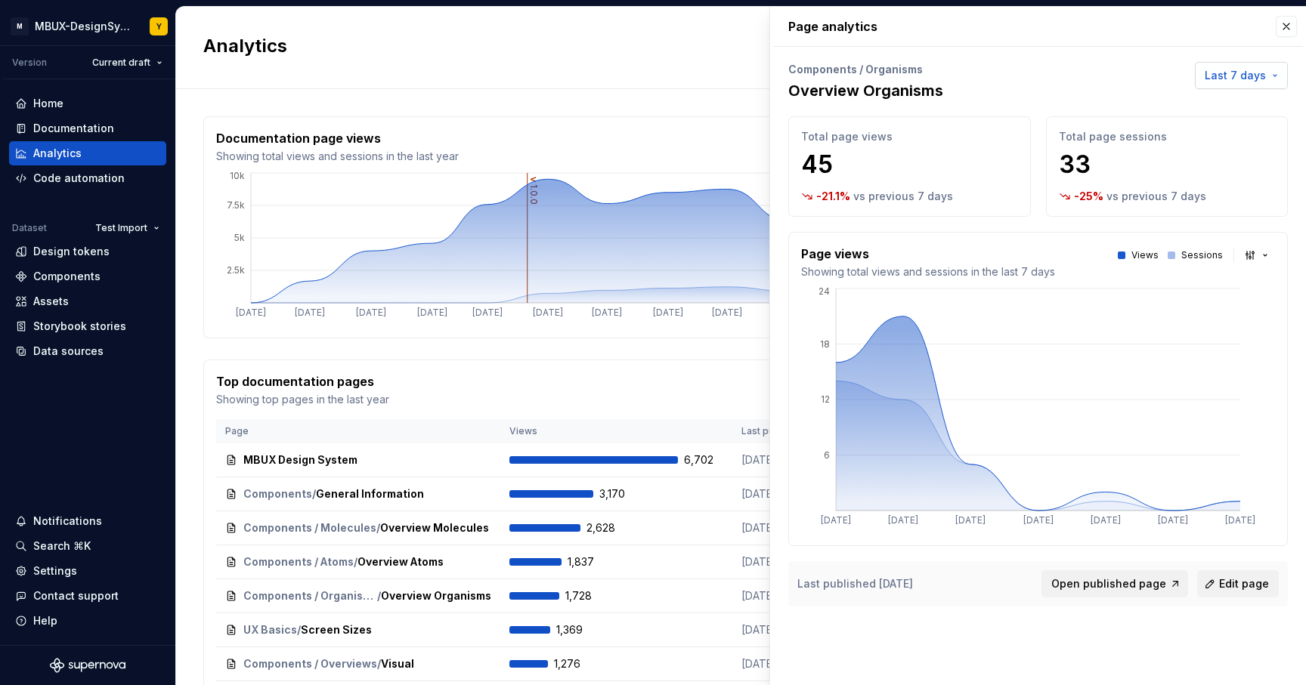
click at [1245, 66] on button "Last 7 days" at bounding box center [1241, 75] width 93 height 27
click at [1183, 210] on div "Last year" at bounding box center [1173, 204] width 49 height 15
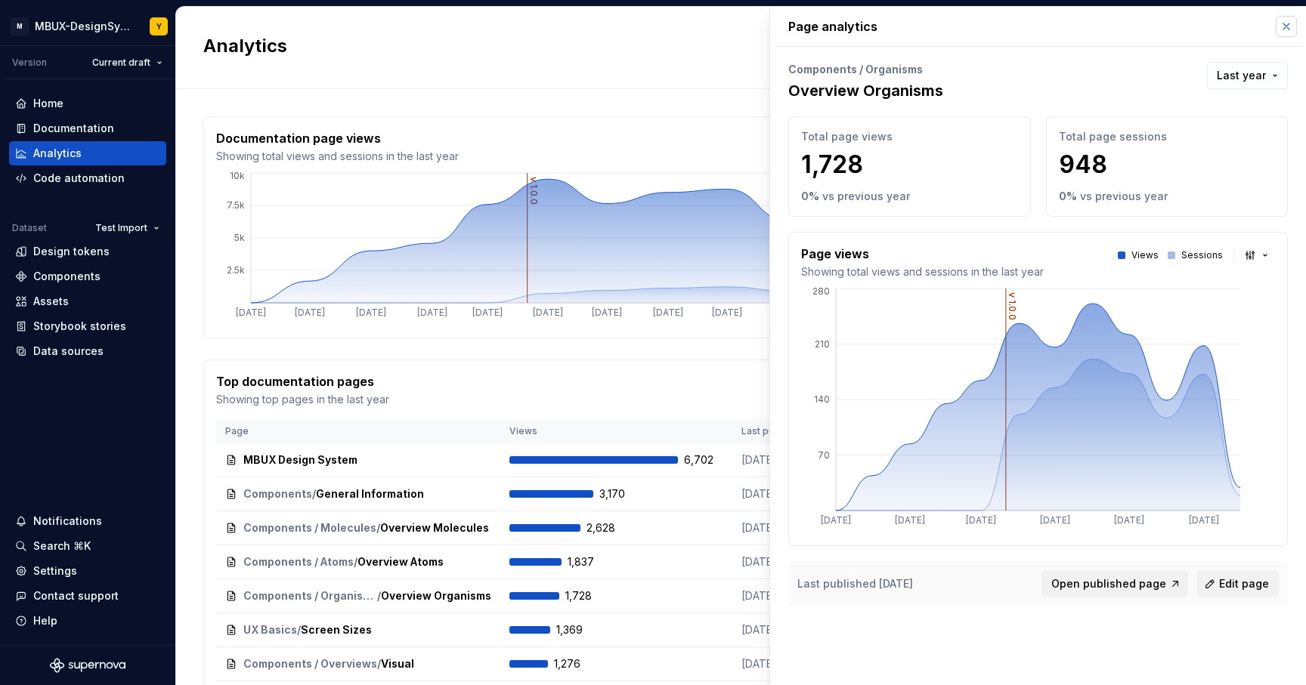
click at [1280, 32] on button "button" at bounding box center [1285, 26] width 21 height 21
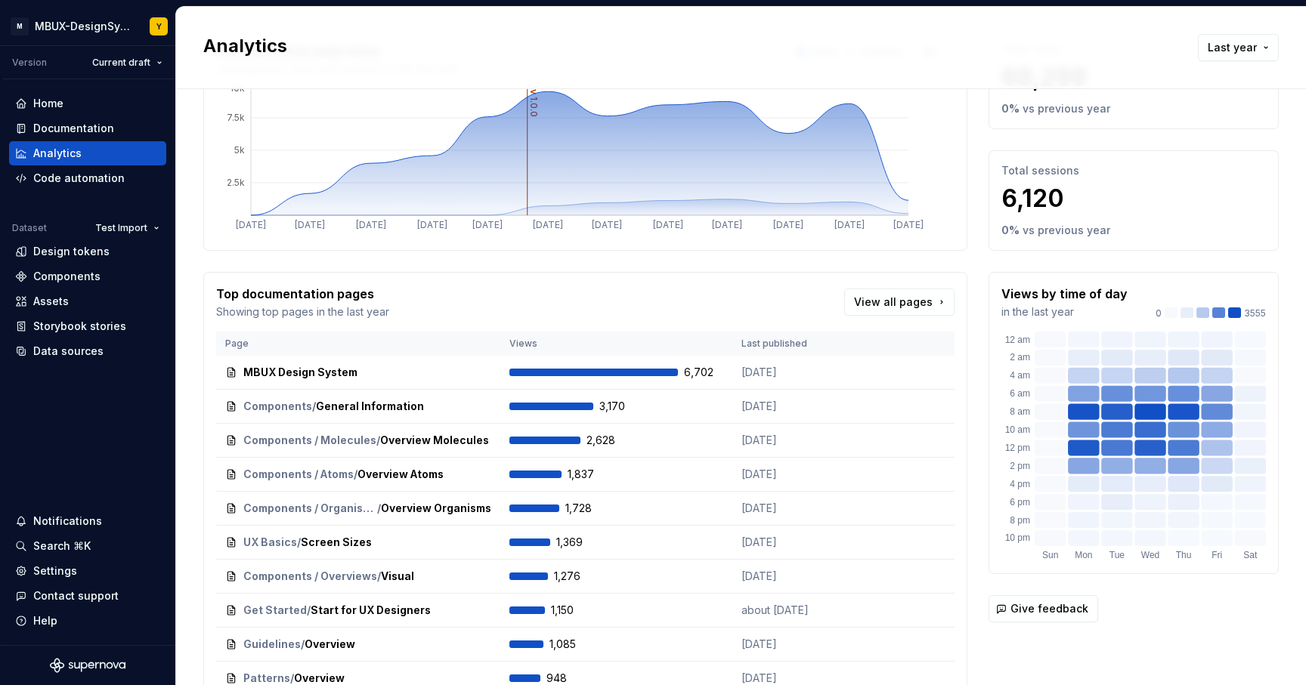
scroll to position [107, 0]
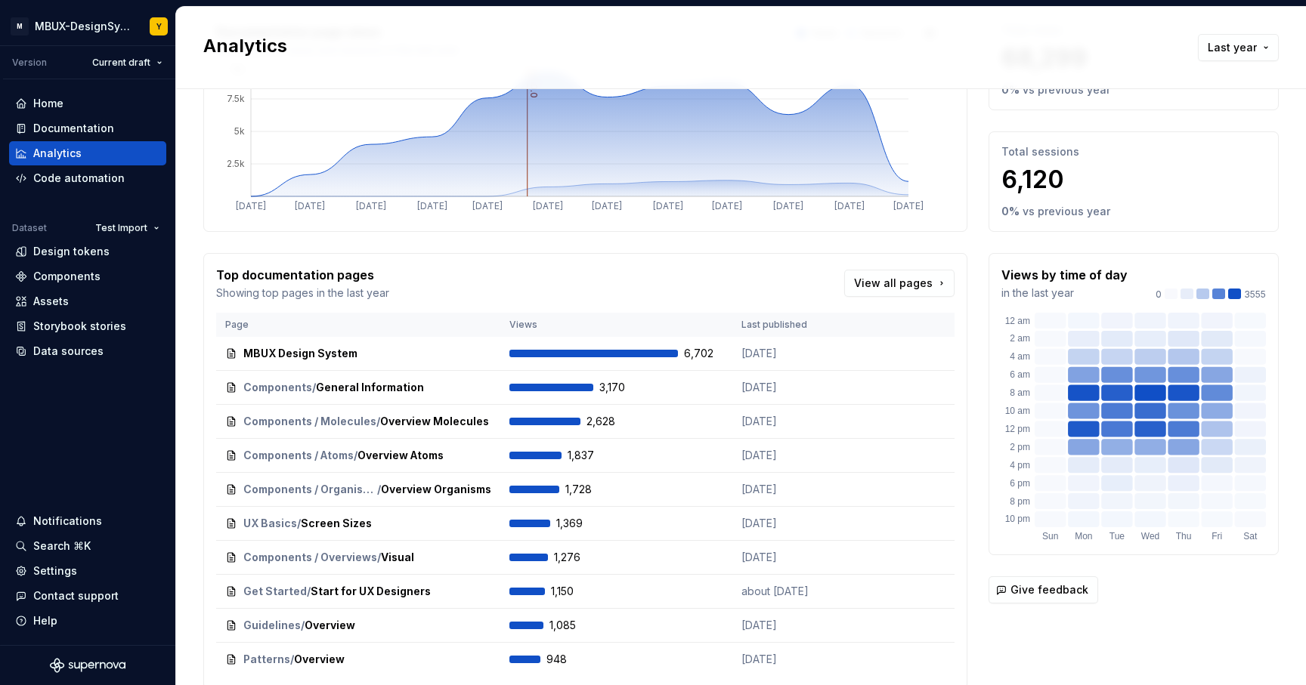
click at [1241, 290] on div "0 3555" at bounding box center [1210, 295] width 110 height 12
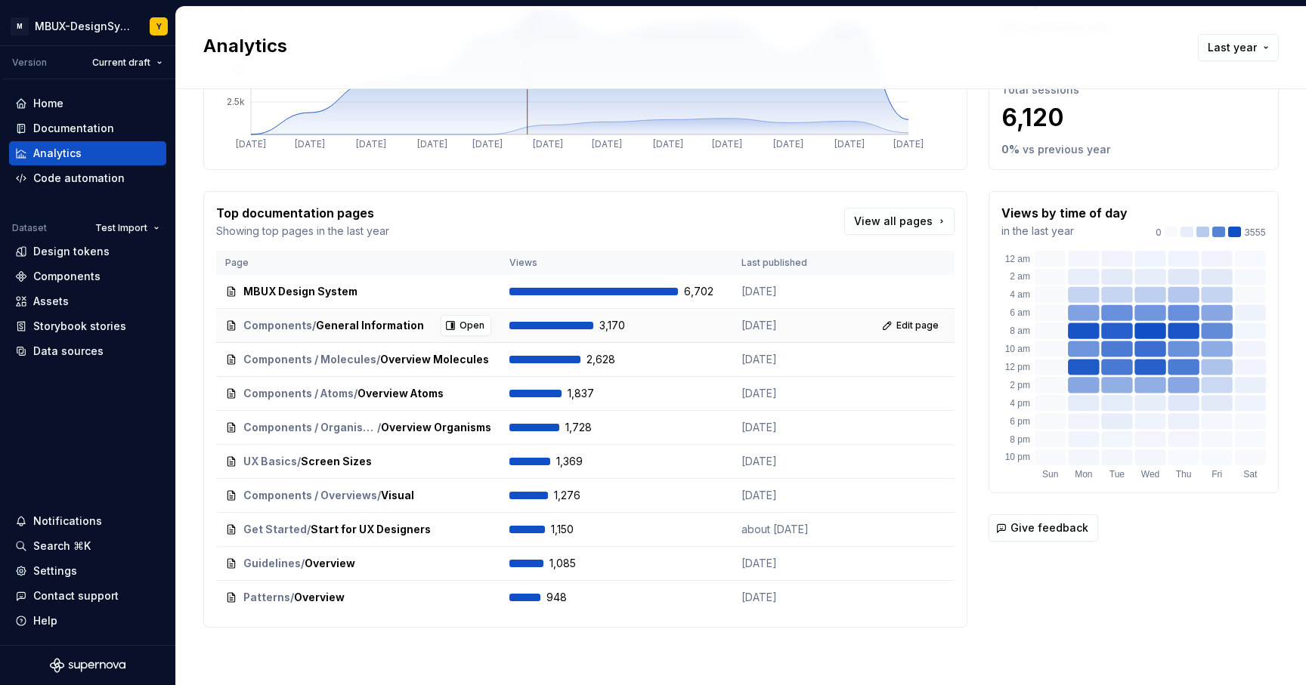
scroll to position [0, 0]
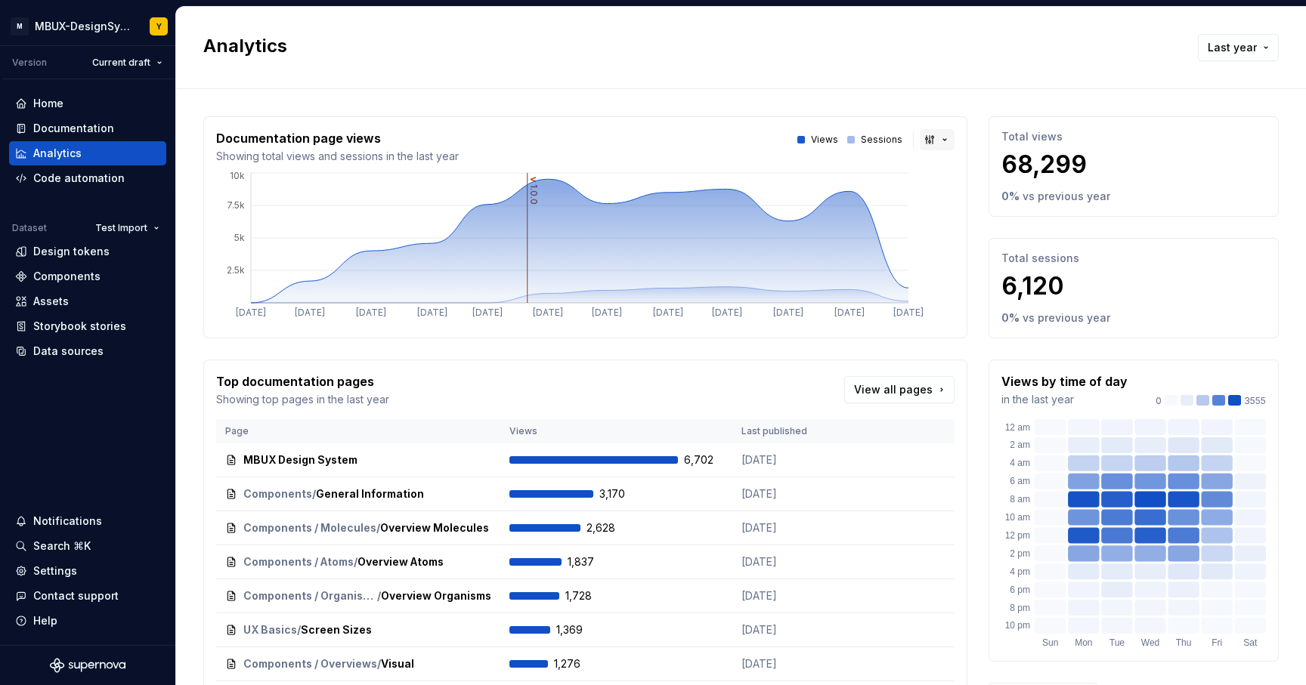
click at [926, 144] on button "button" at bounding box center [937, 139] width 35 height 21
click at [946, 195] on div "Bar chart" at bounding box center [960, 193] width 48 height 15
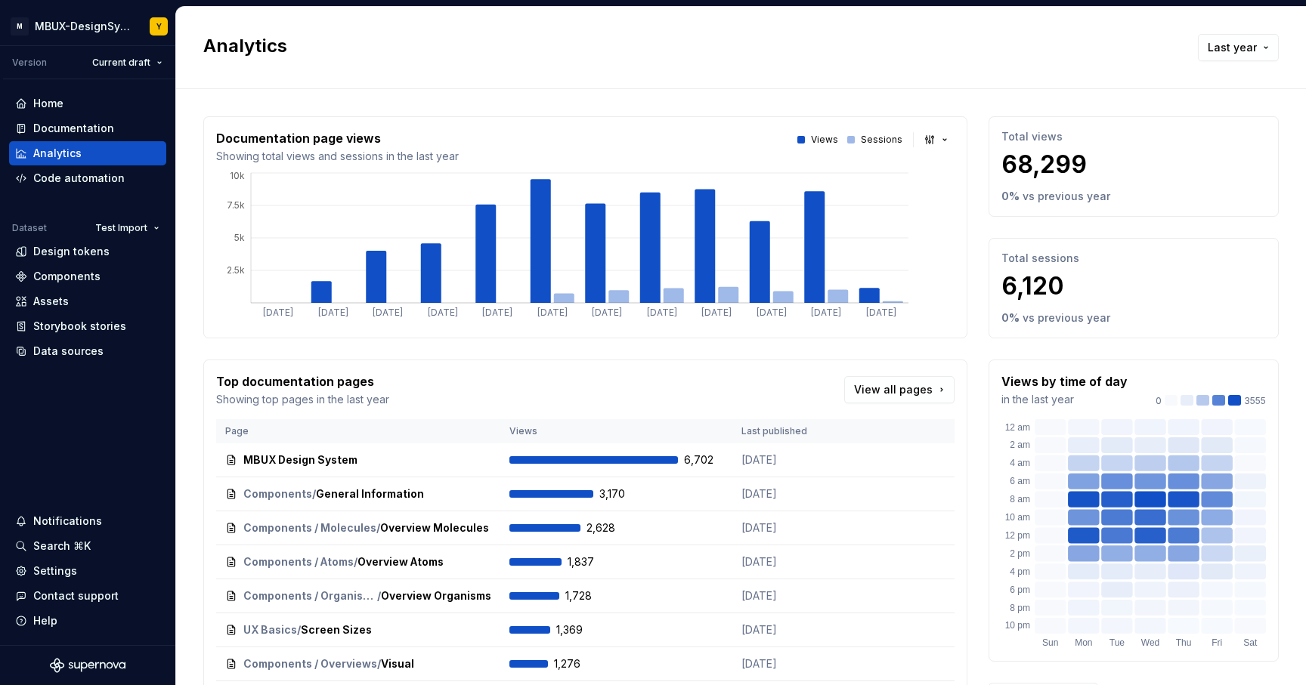
click at [950, 141] on div "Documentation page views Showing total views and sessions in the last year View…" at bounding box center [585, 227] width 764 height 222
click at [932, 138] on button "button" at bounding box center [937, 139] width 35 height 21
click at [941, 210] on div "Line chart" at bounding box center [962, 217] width 53 height 15
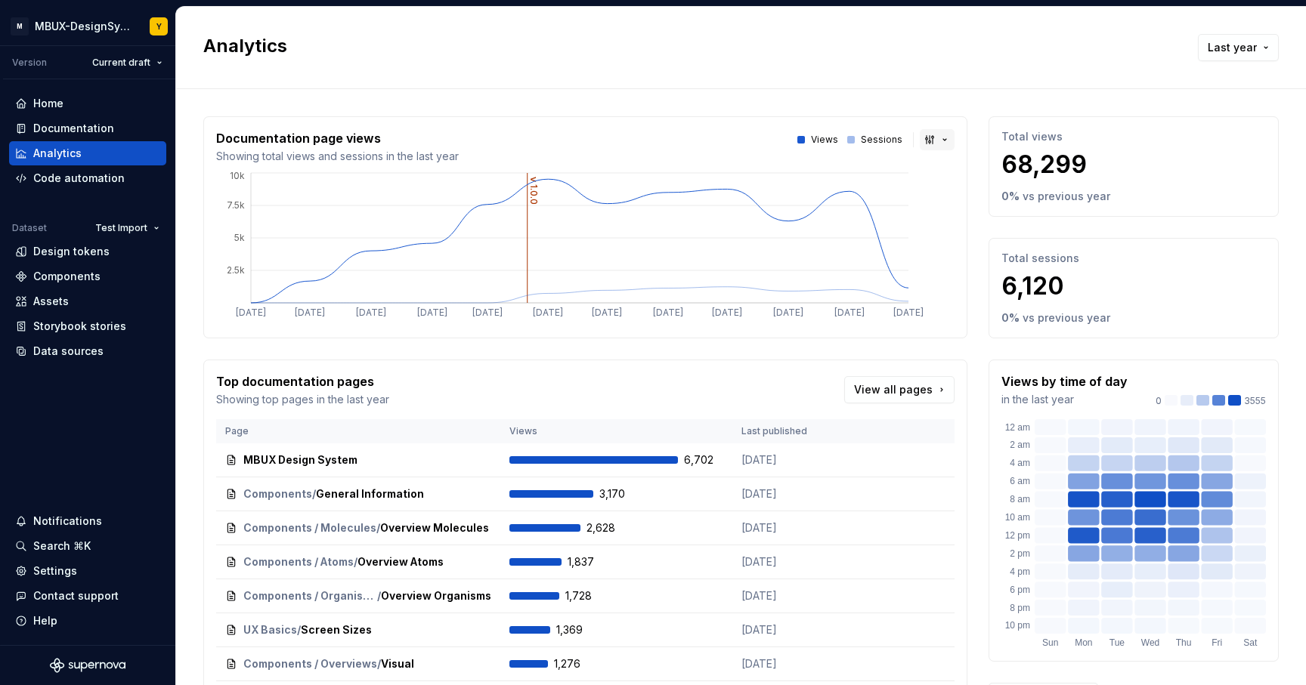
click at [928, 138] on button "button" at bounding box center [937, 139] width 35 height 21
click at [929, 184] on span "Bar chart" at bounding box center [976, 193] width 128 height 24
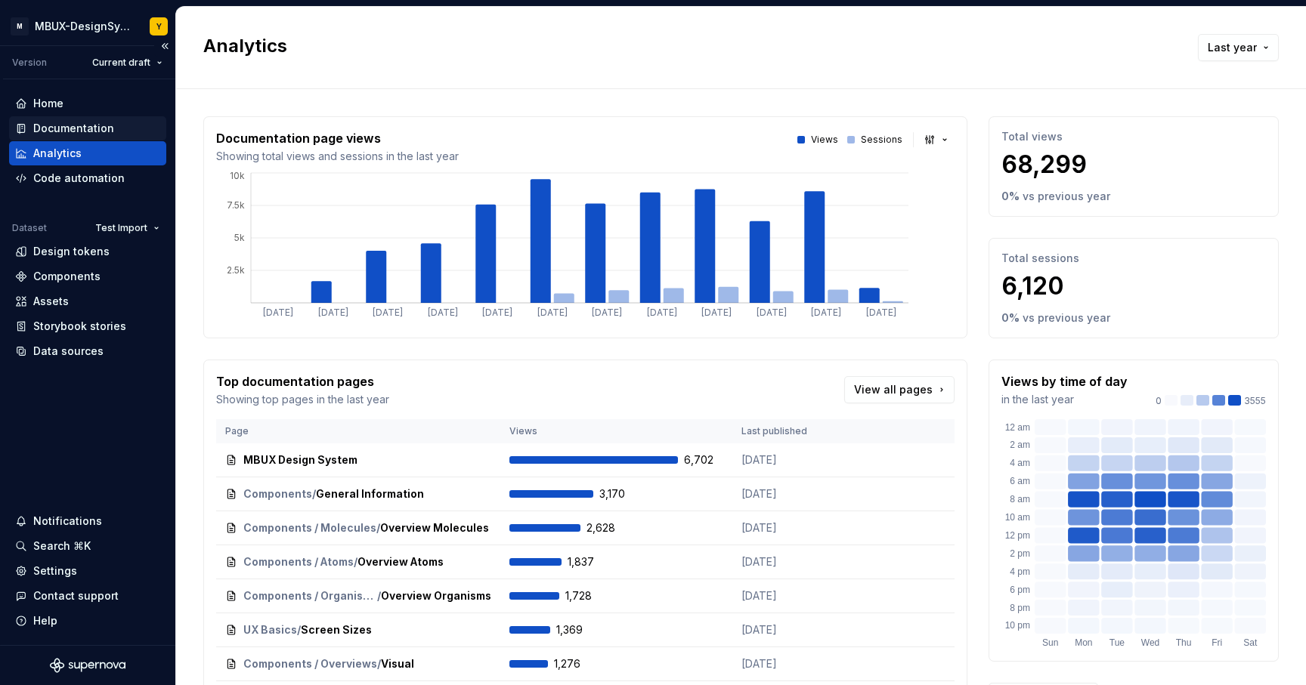
click at [76, 122] on div "Documentation" at bounding box center [73, 128] width 81 height 15
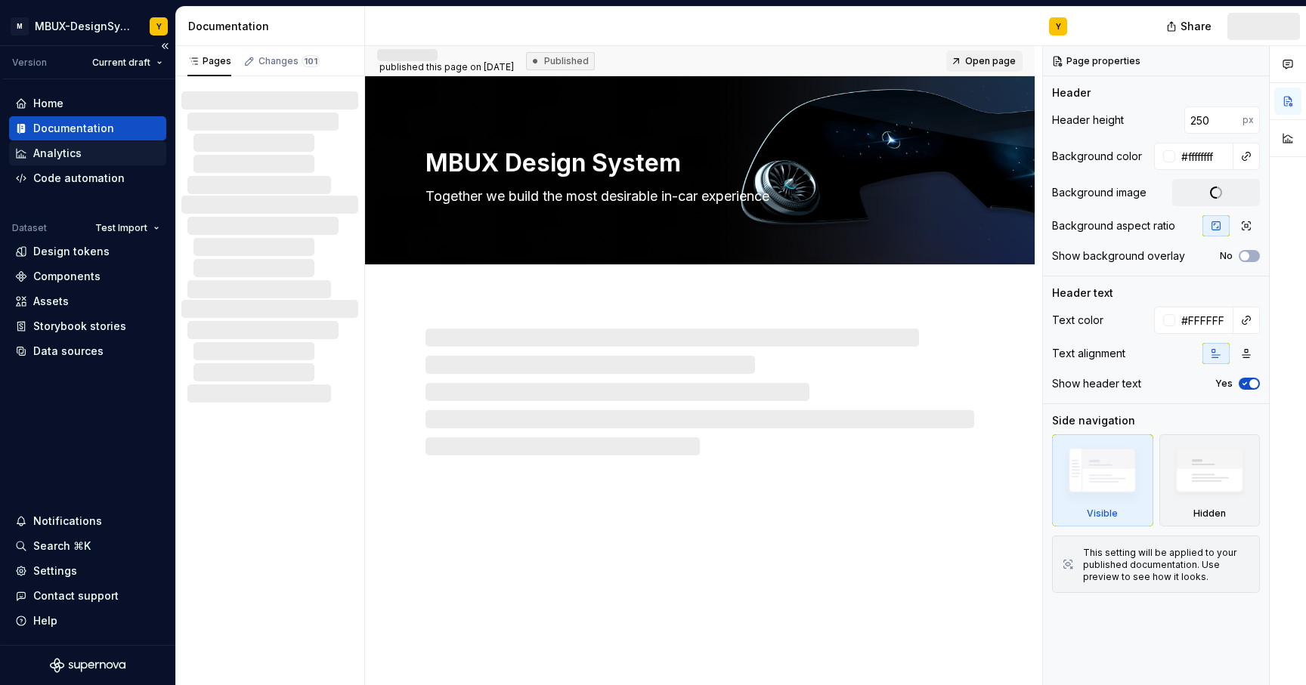
click at [73, 152] on div "Analytics" at bounding box center [57, 153] width 48 height 15
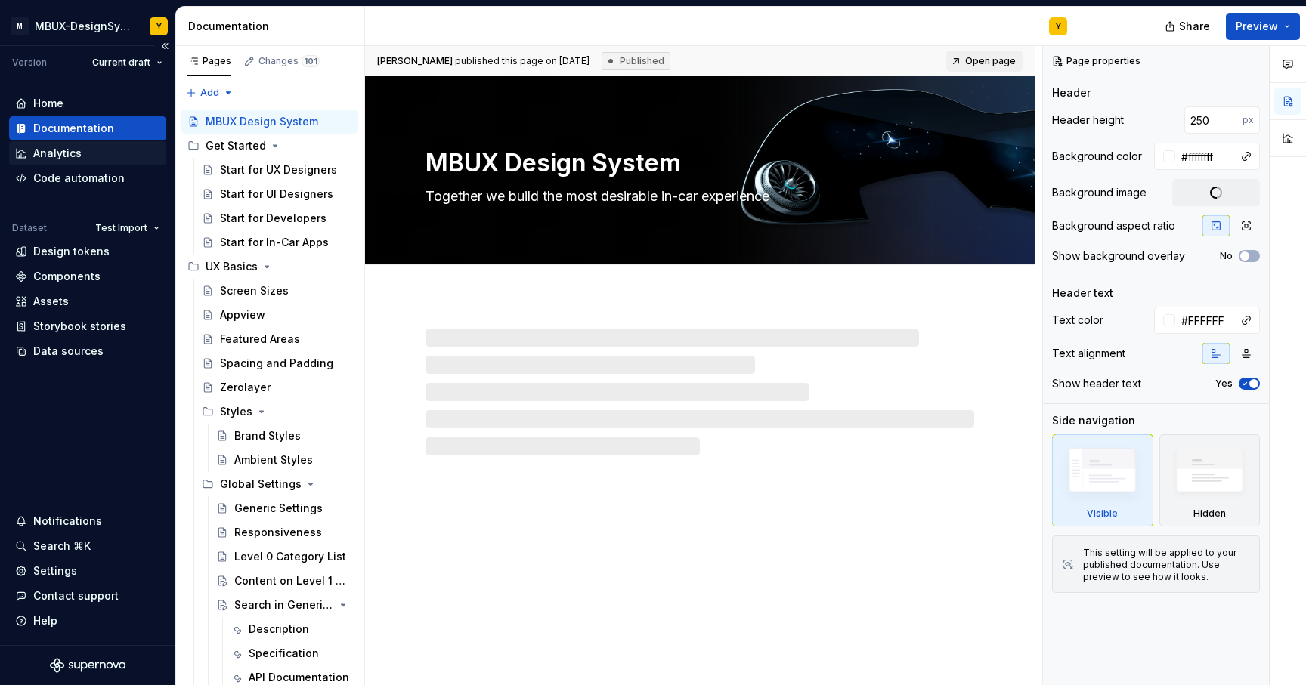
type textarea "*"
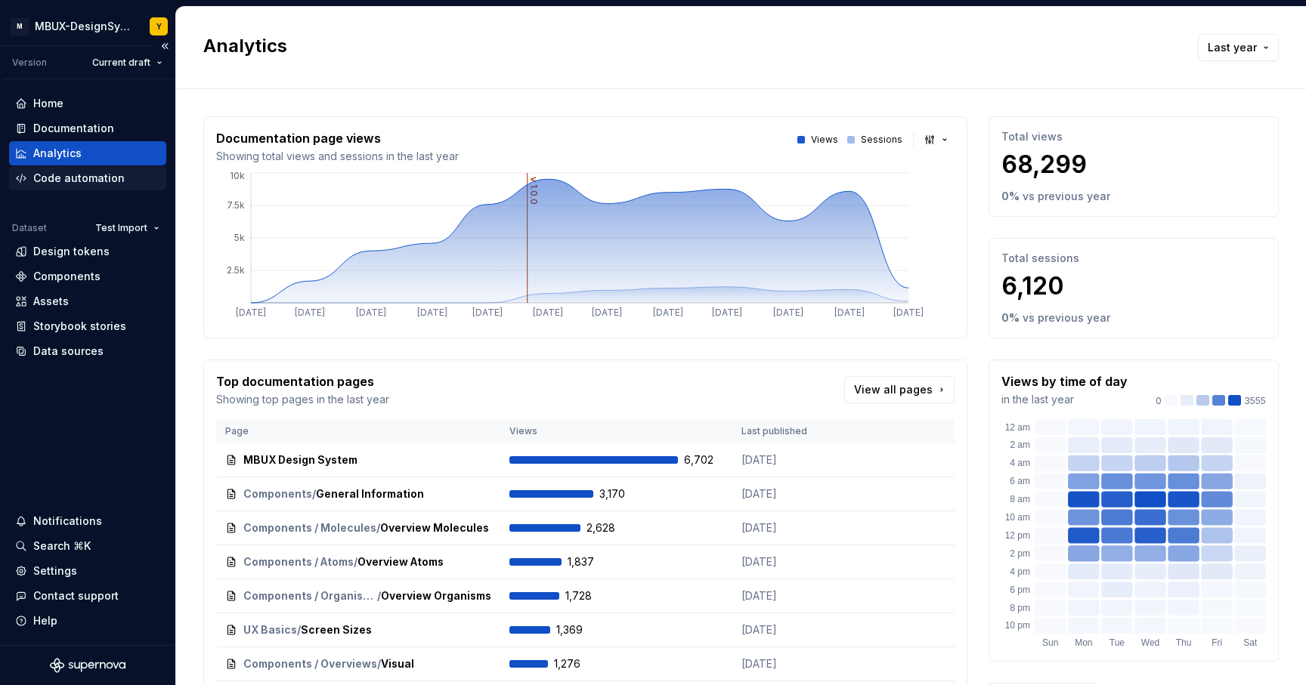
click at [110, 189] on div "Code automation" at bounding box center [87, 178] width 157 height 24
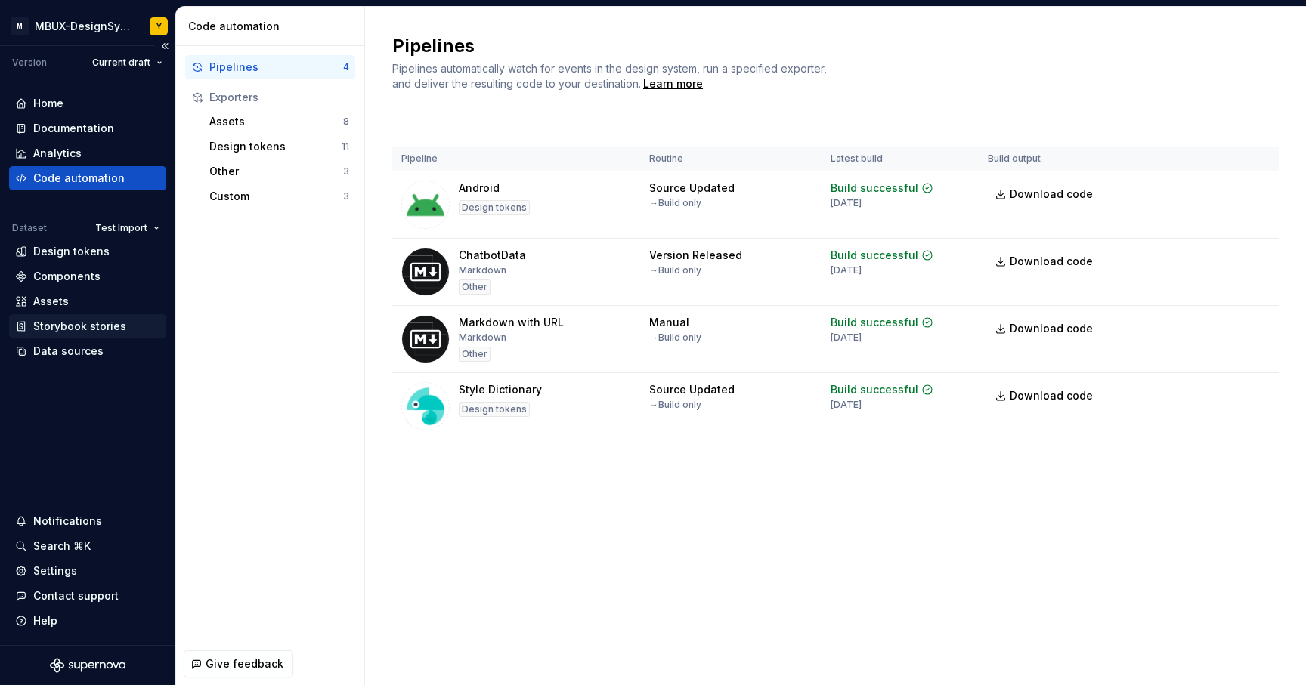
click at [72, 318] on div "Storybook stories" at bounding box center [87, 326] width 157 height 24
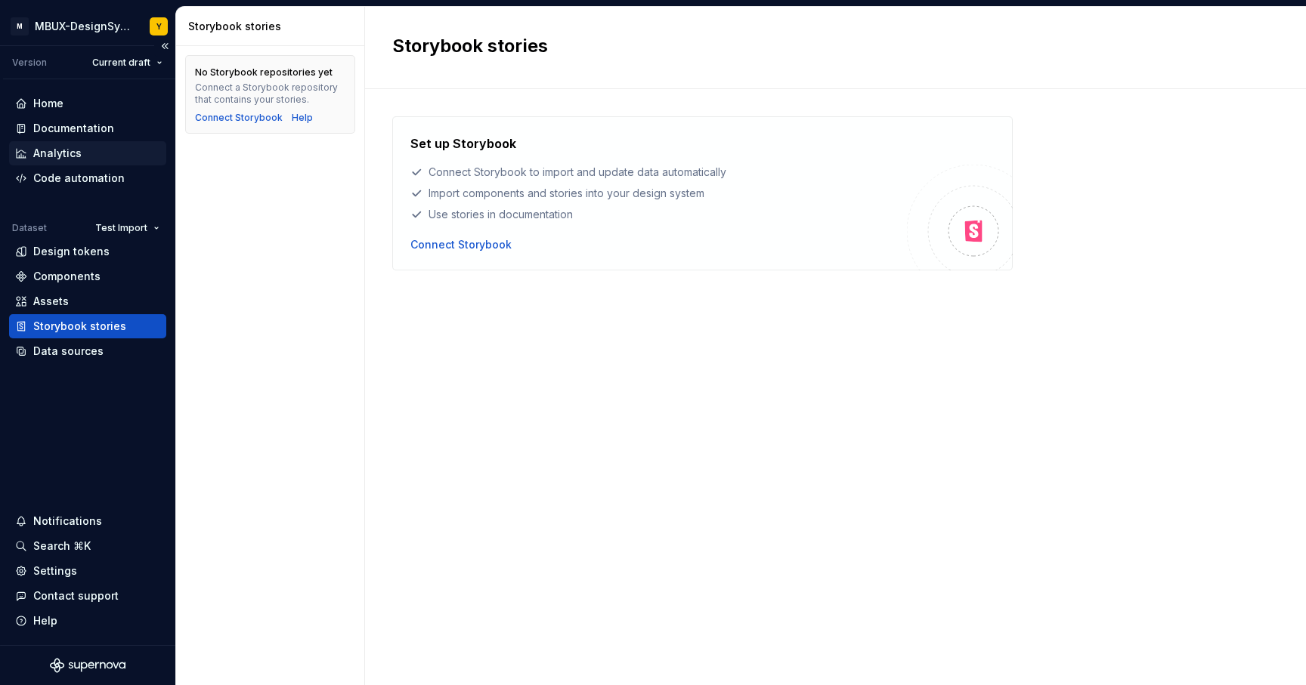
click at [79, 144] on div "Analytics" at bounding box center [87, 153] width 157 height 24
